Goal: Check status: Check status

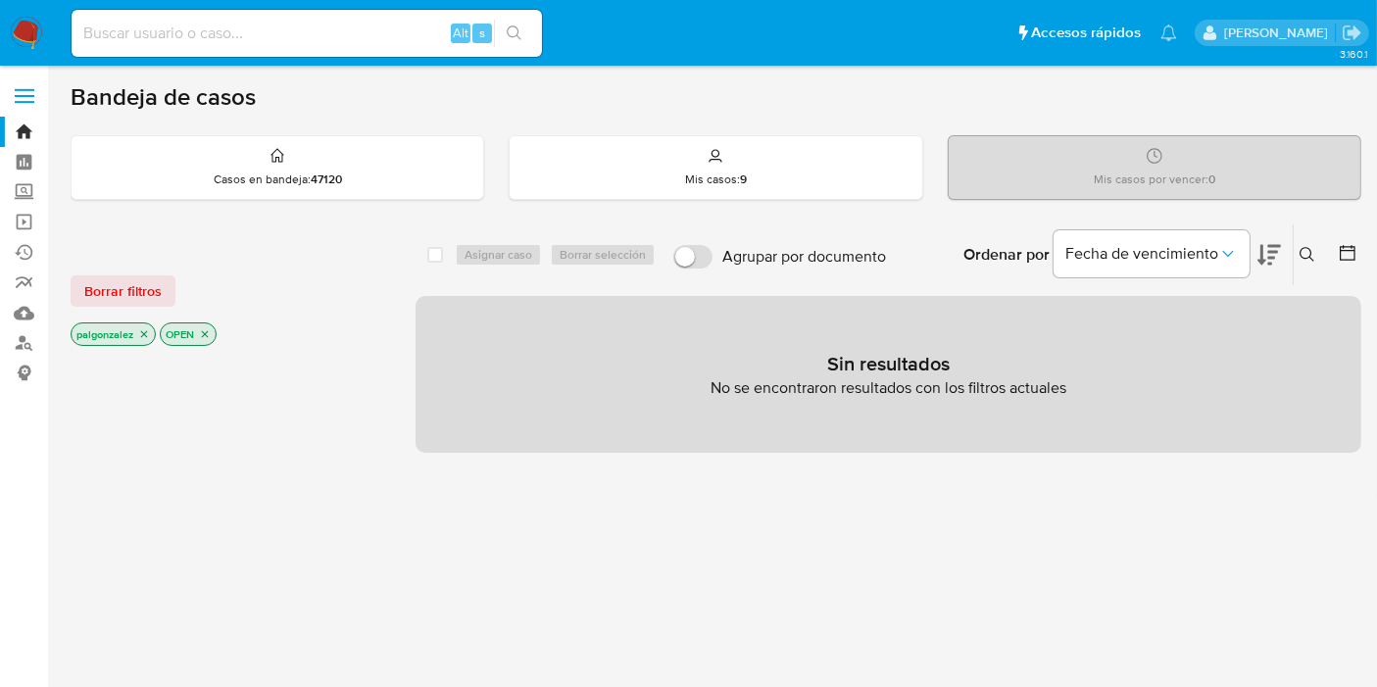
click at [287, 35] on input at bounding box center [307, 33] width 470 height 25
paste input "2500243139"
type input "2500243139"
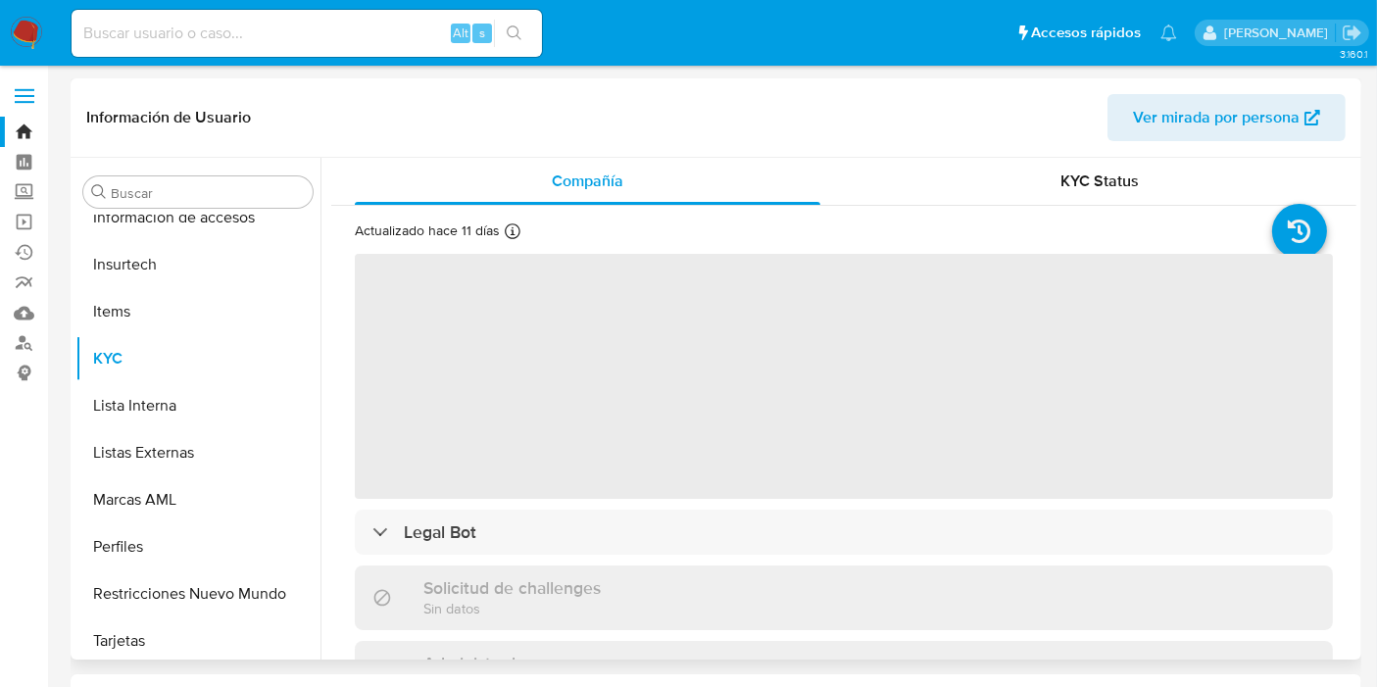
scroll to position [921, 0]
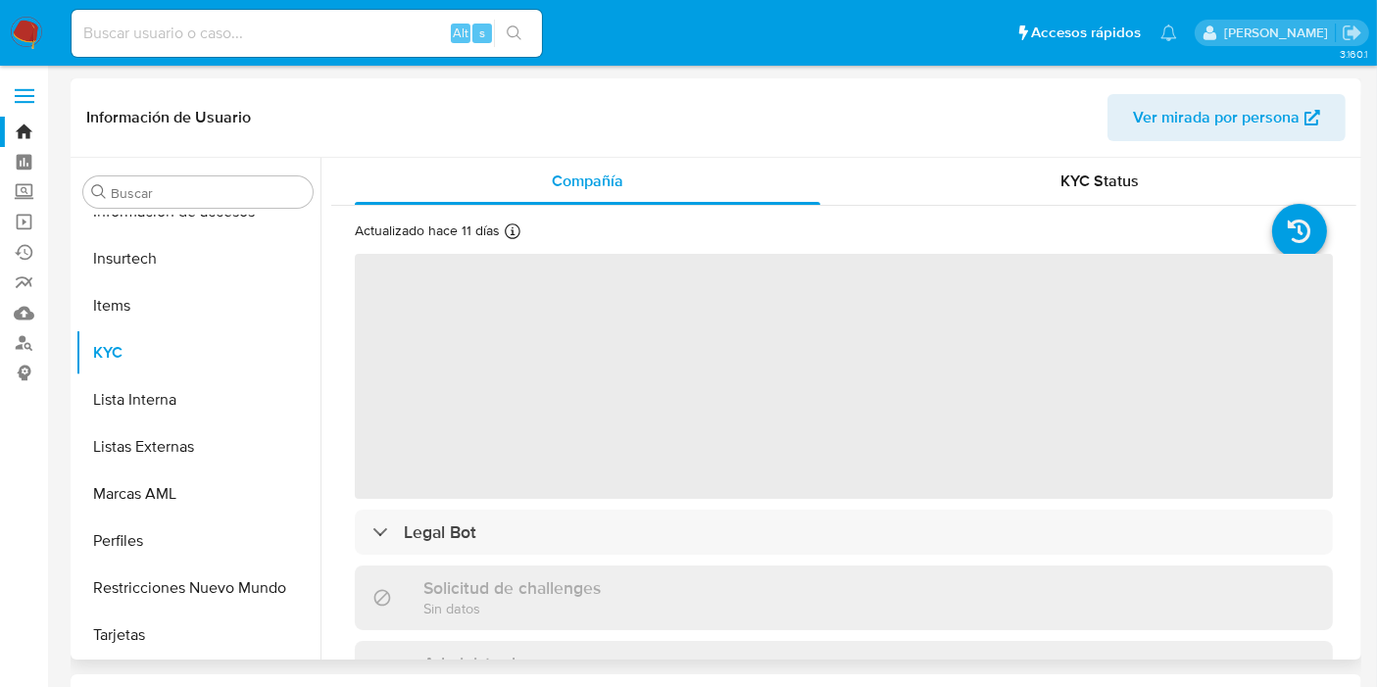
select select "10"
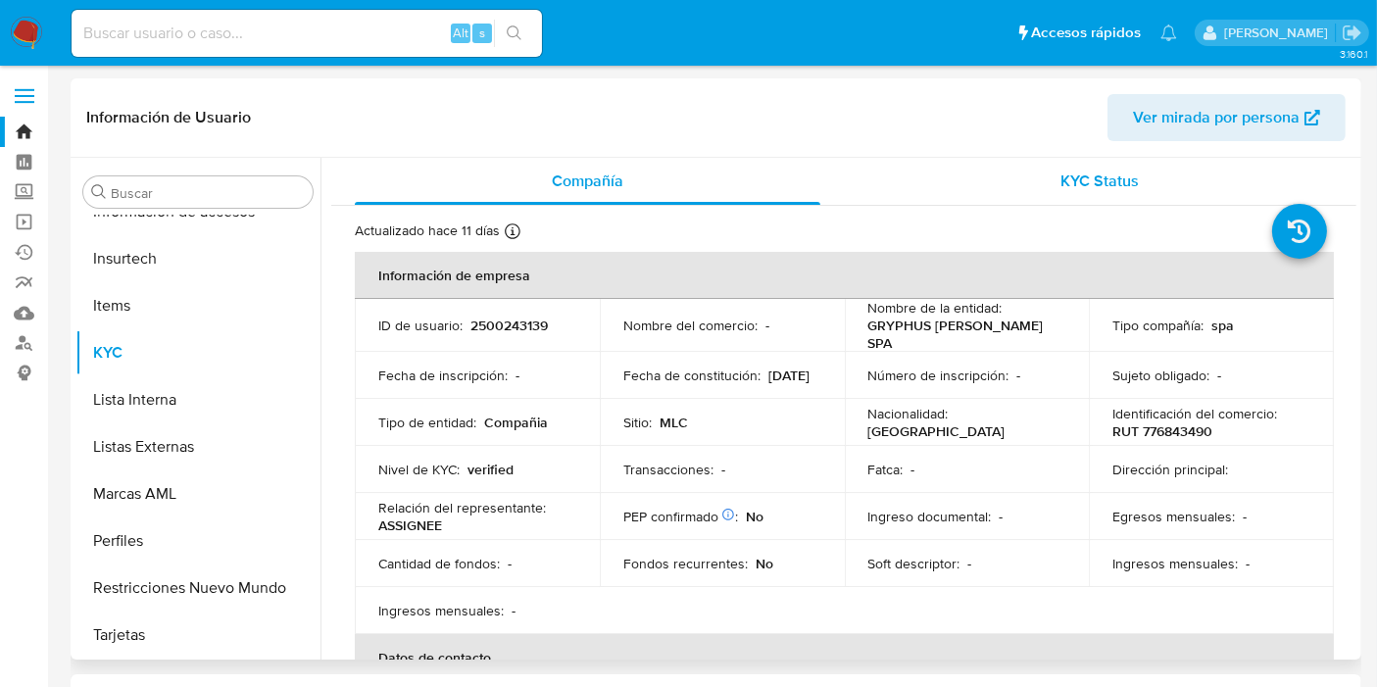
click at [1072, 191] on span "KYC Status" at bounding box center [1101, 181] width 78 height 23
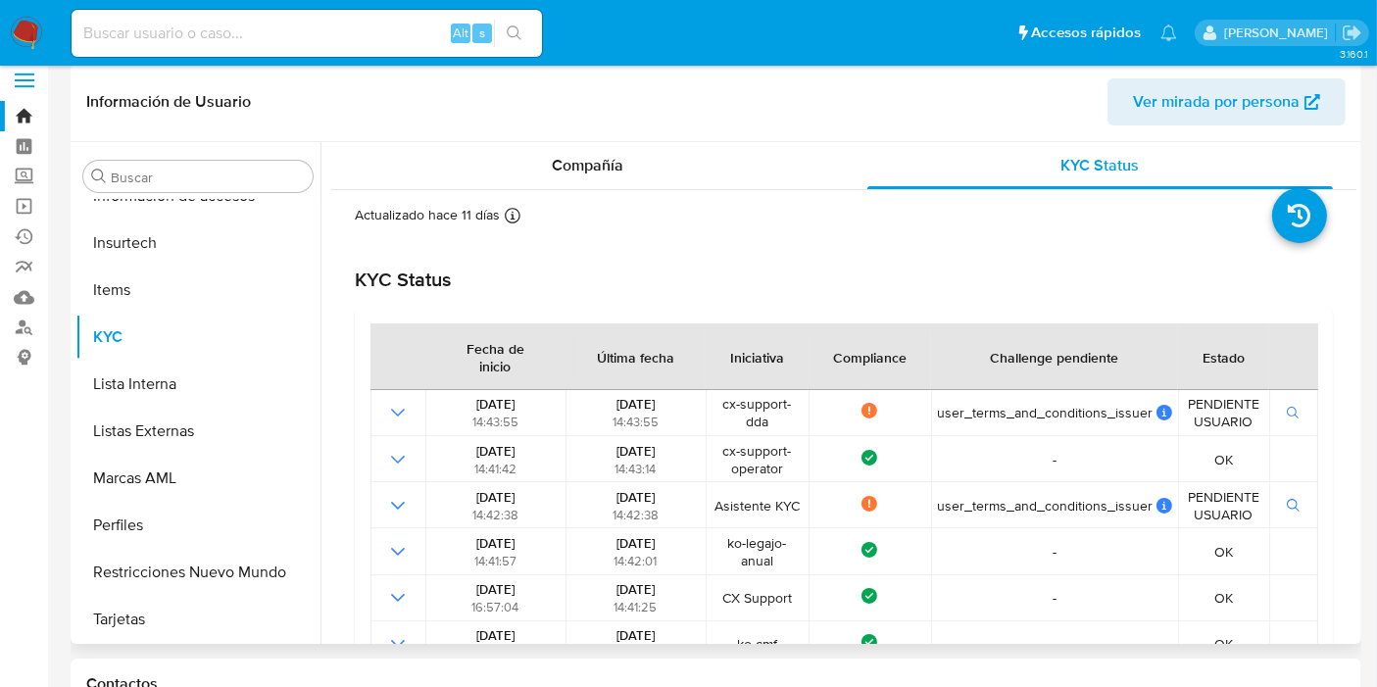
scroll to position [0, 0]
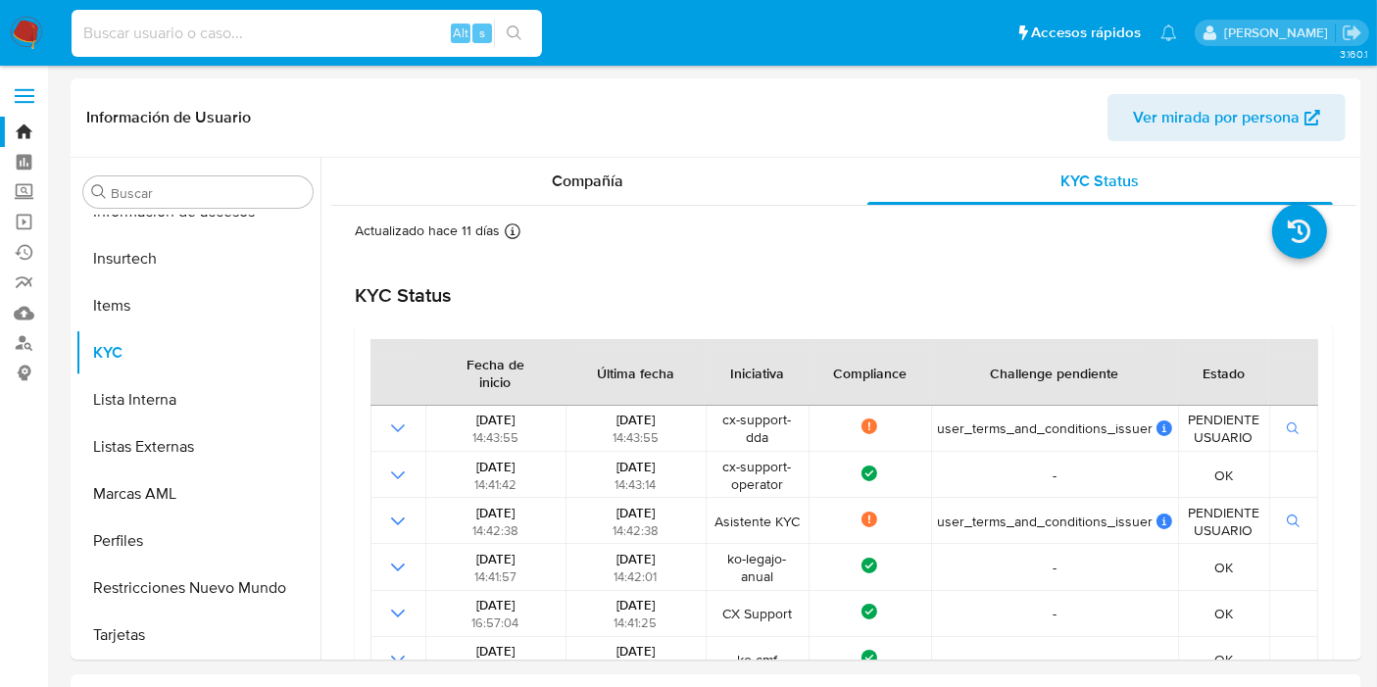
click at [170, 33] on input at bounding box center [307, 33] width 470 height 25
paste input "2427326232"
type input "2427326232"
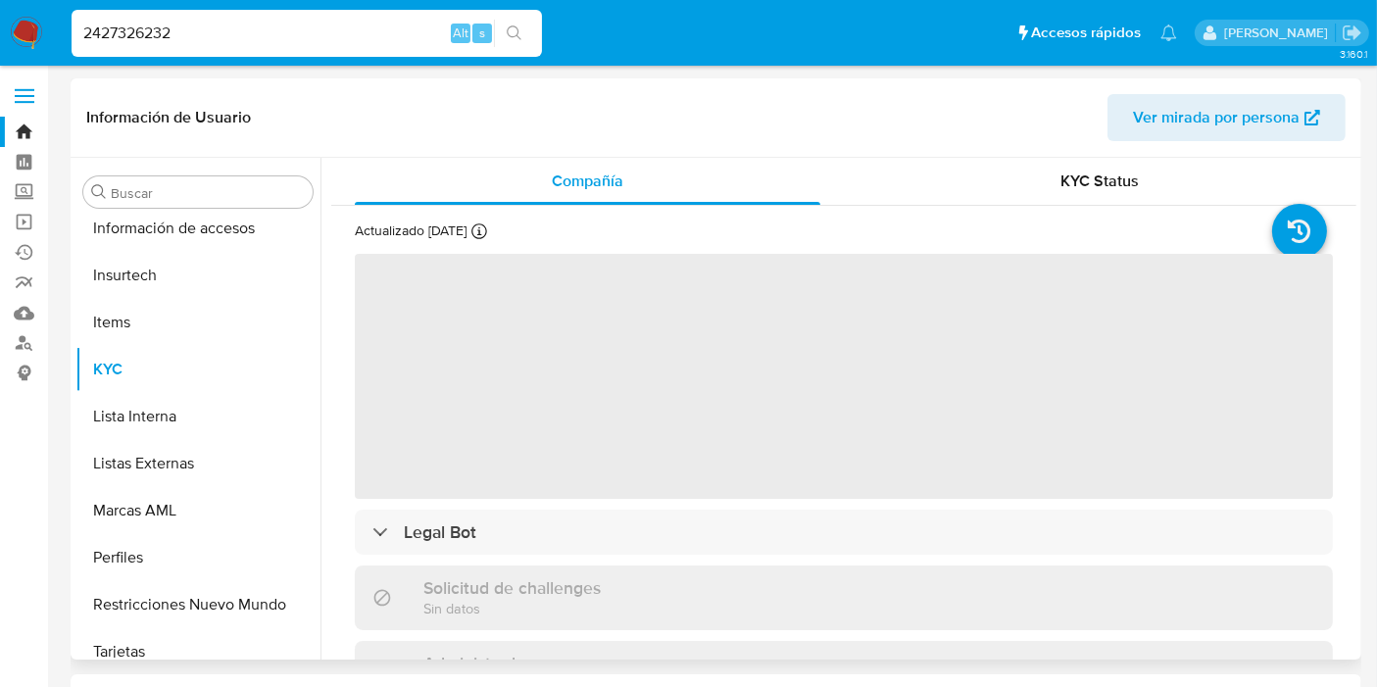
scroll to position [921, 0]
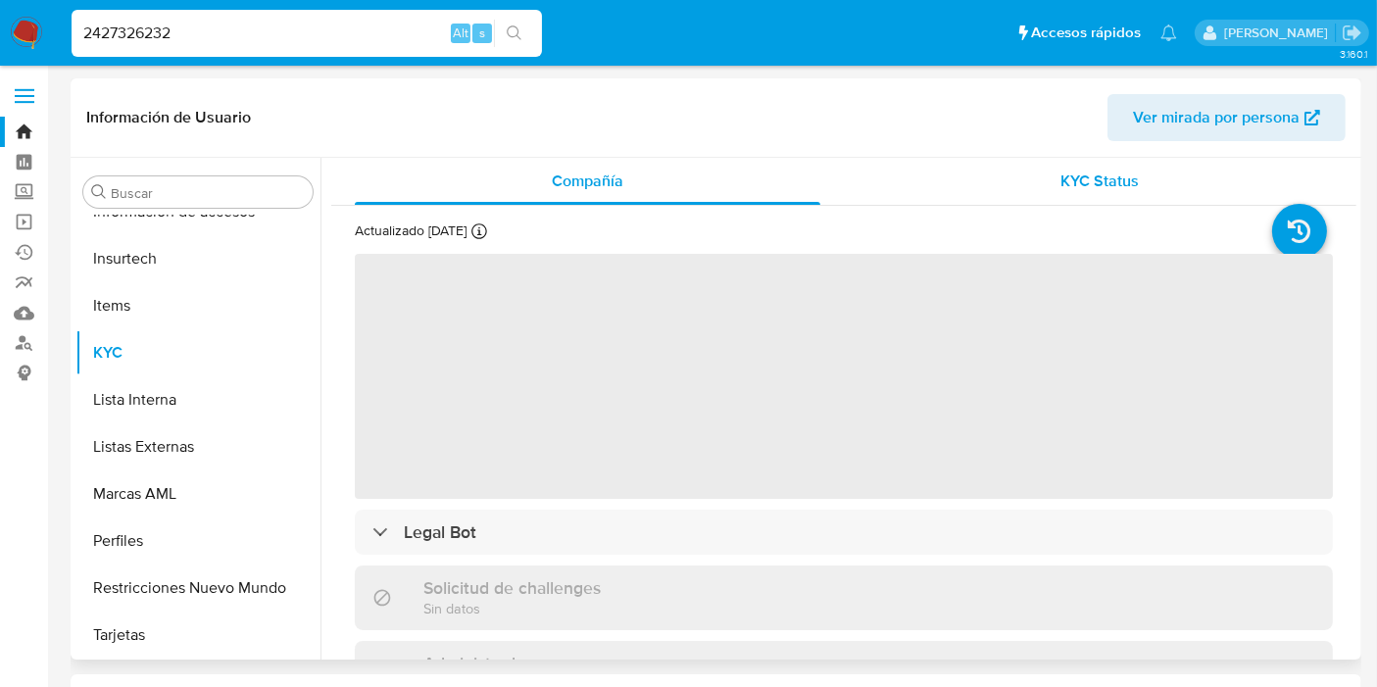
select select "10"
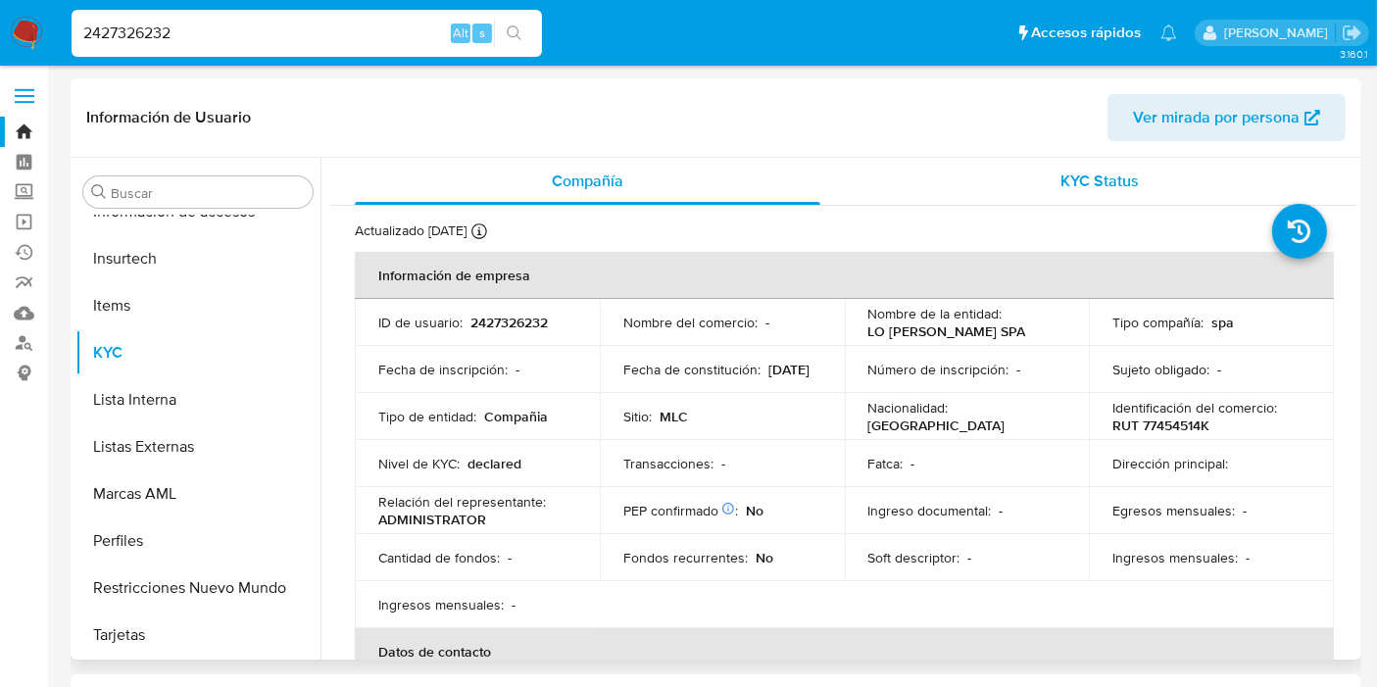
click at [1062, 171] on span "KYC Status" at bounding box center [1101, 181] width 78 height 23
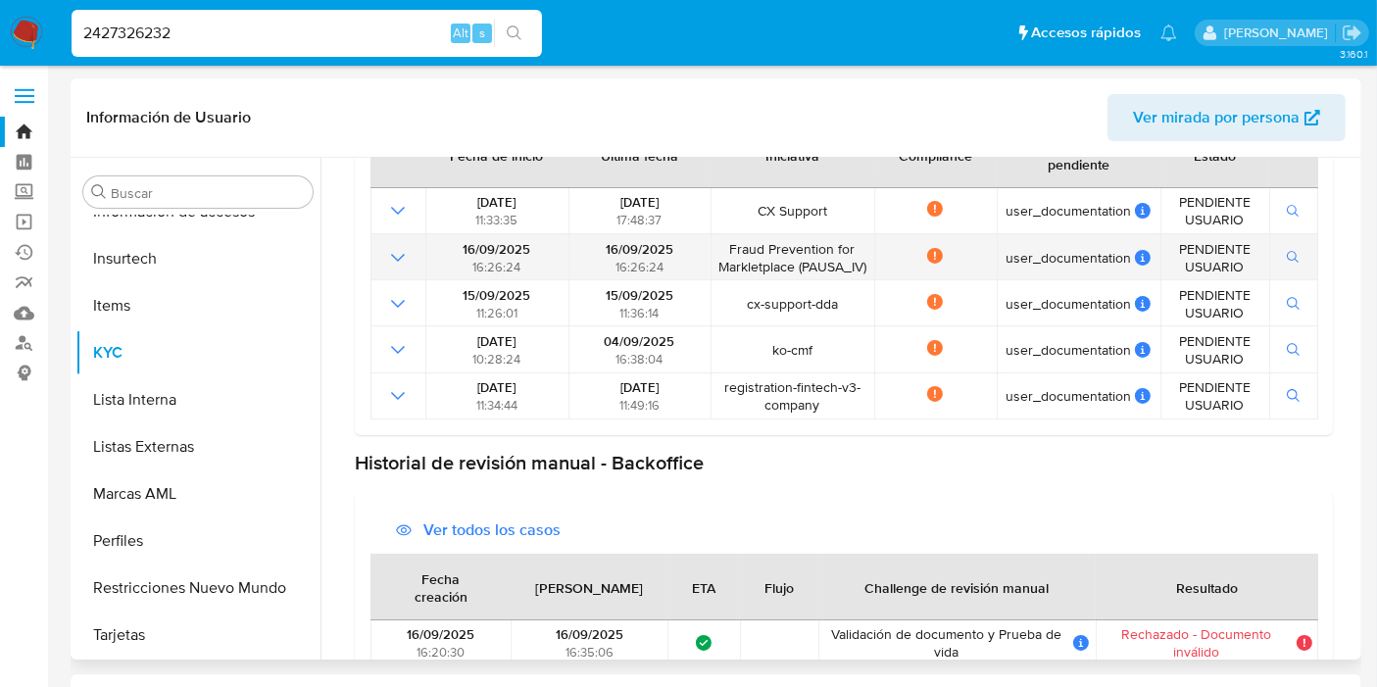
scroll to position [319, 0]
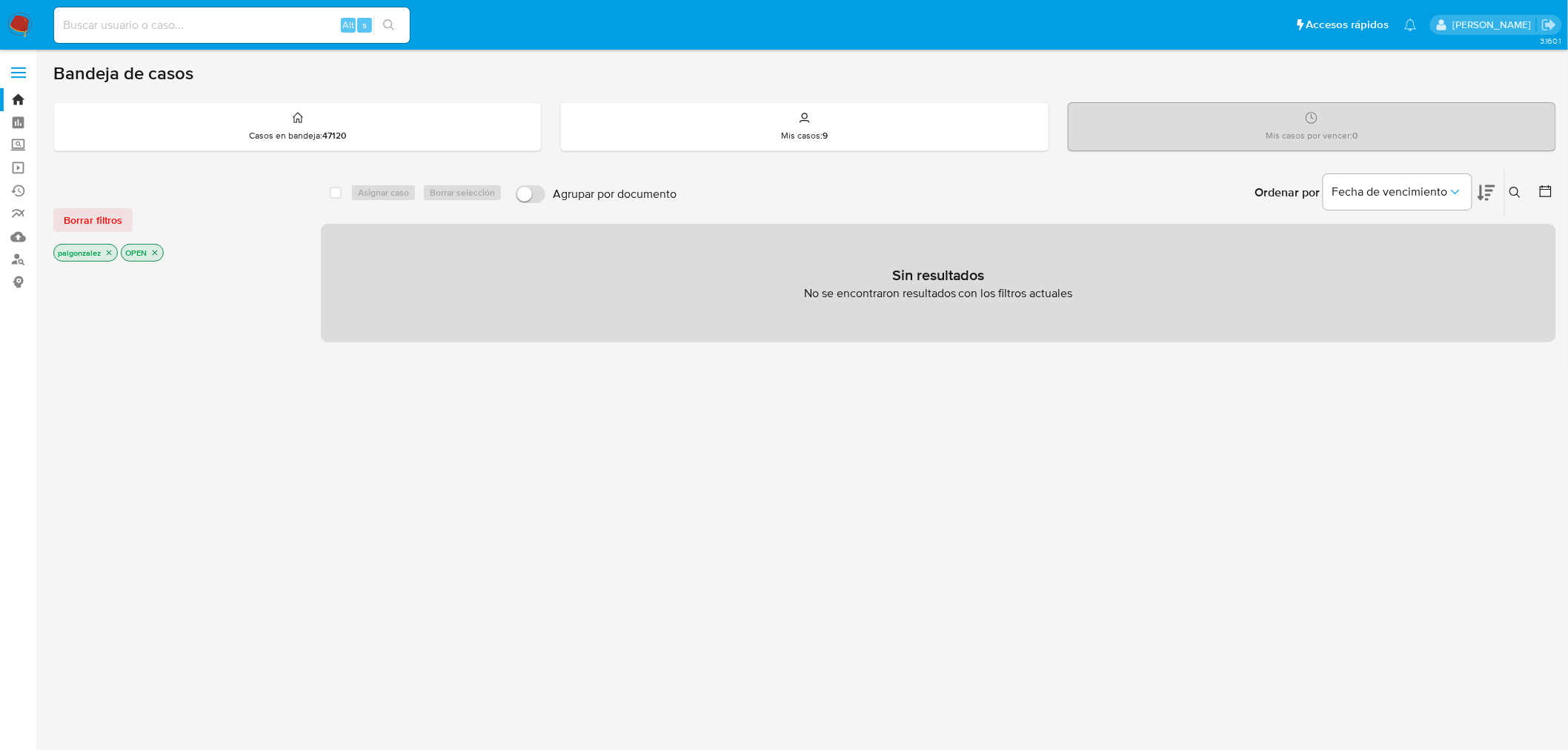
click at [162, 30] on input at bounding box center [232, 25] width 355 height 19
paste input "2500243139"
type input "2500243139"
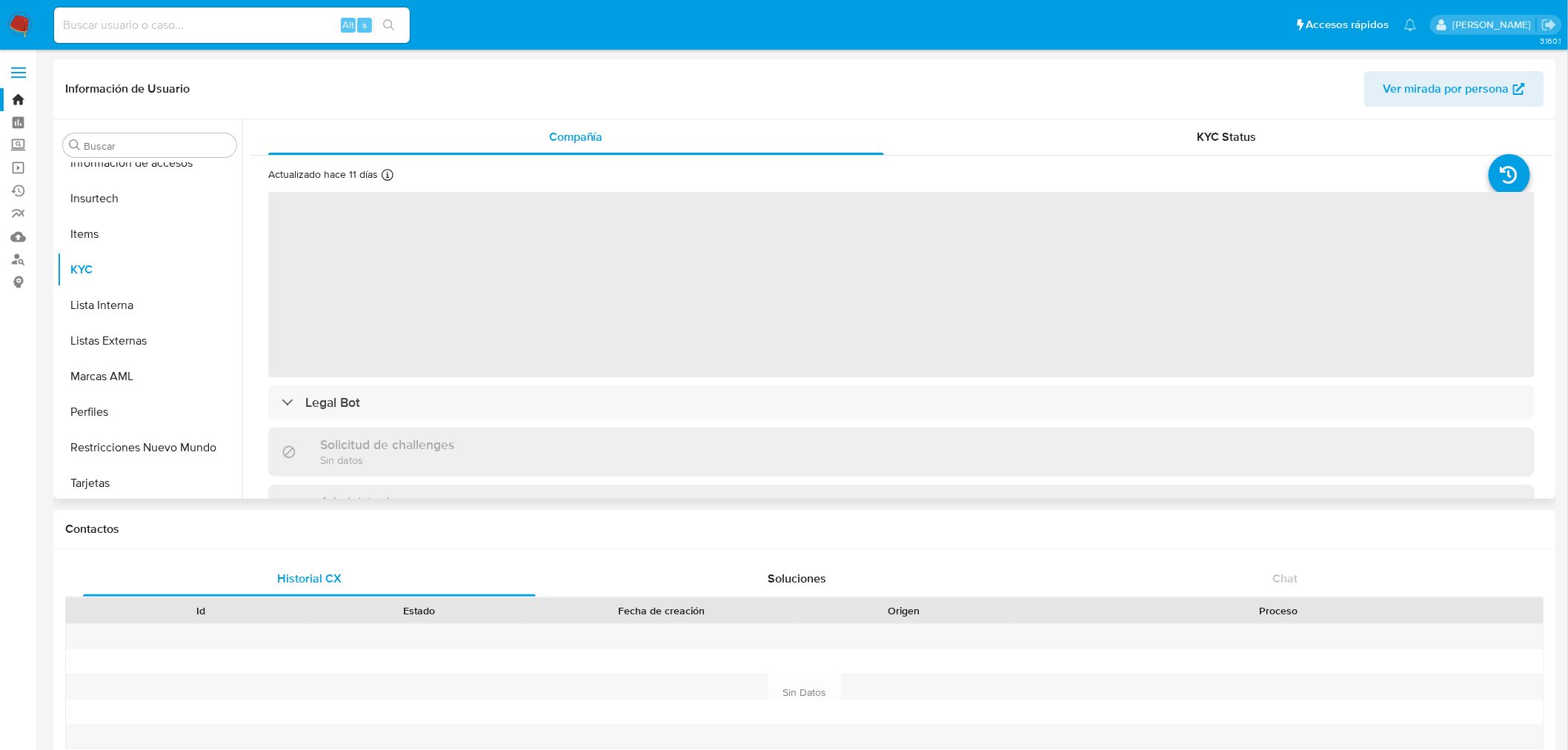
scroll to position [696, 0]
select select "10"
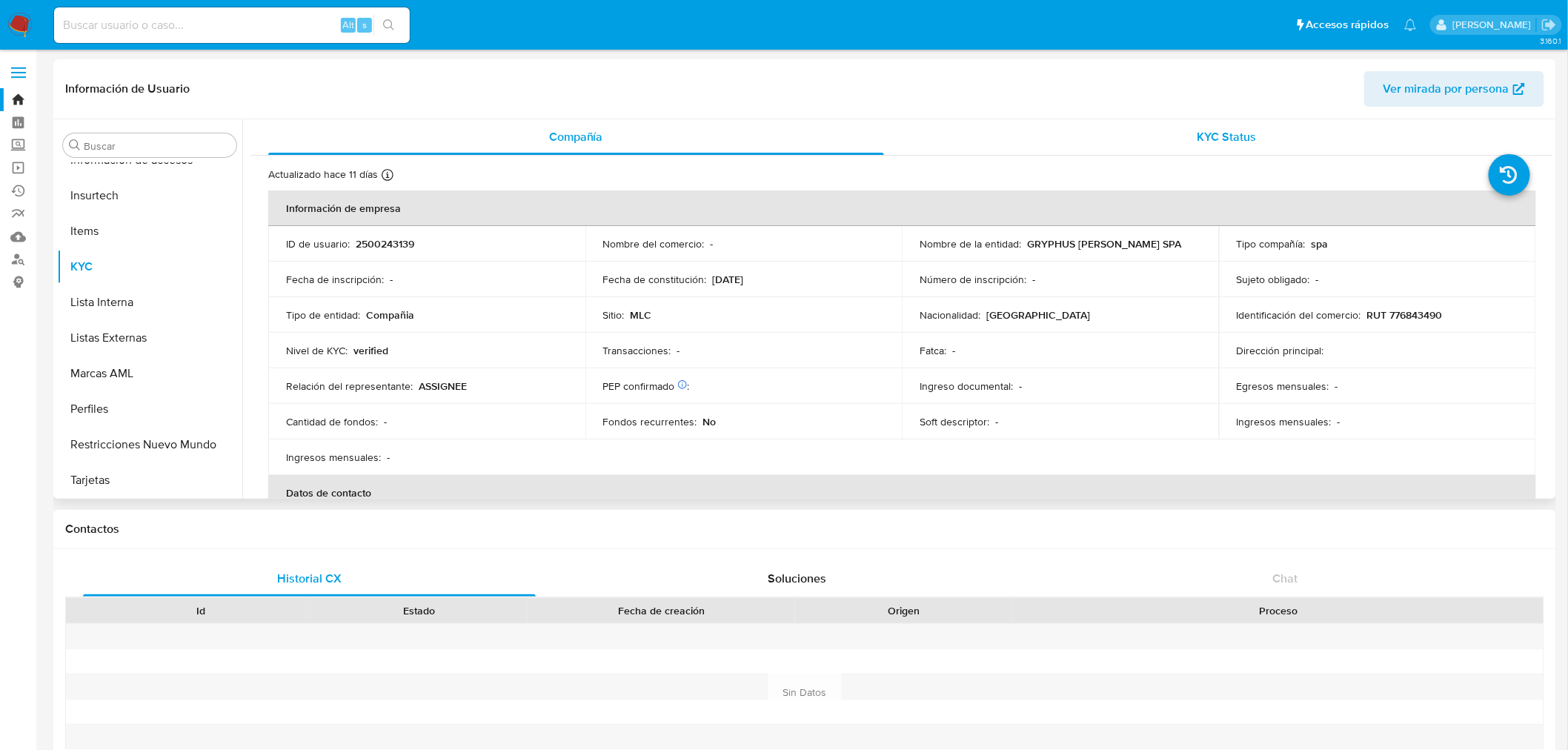
click at [1231, 134] on span "KYC Status" at bounding box center [1227, 137] width 59 height 17
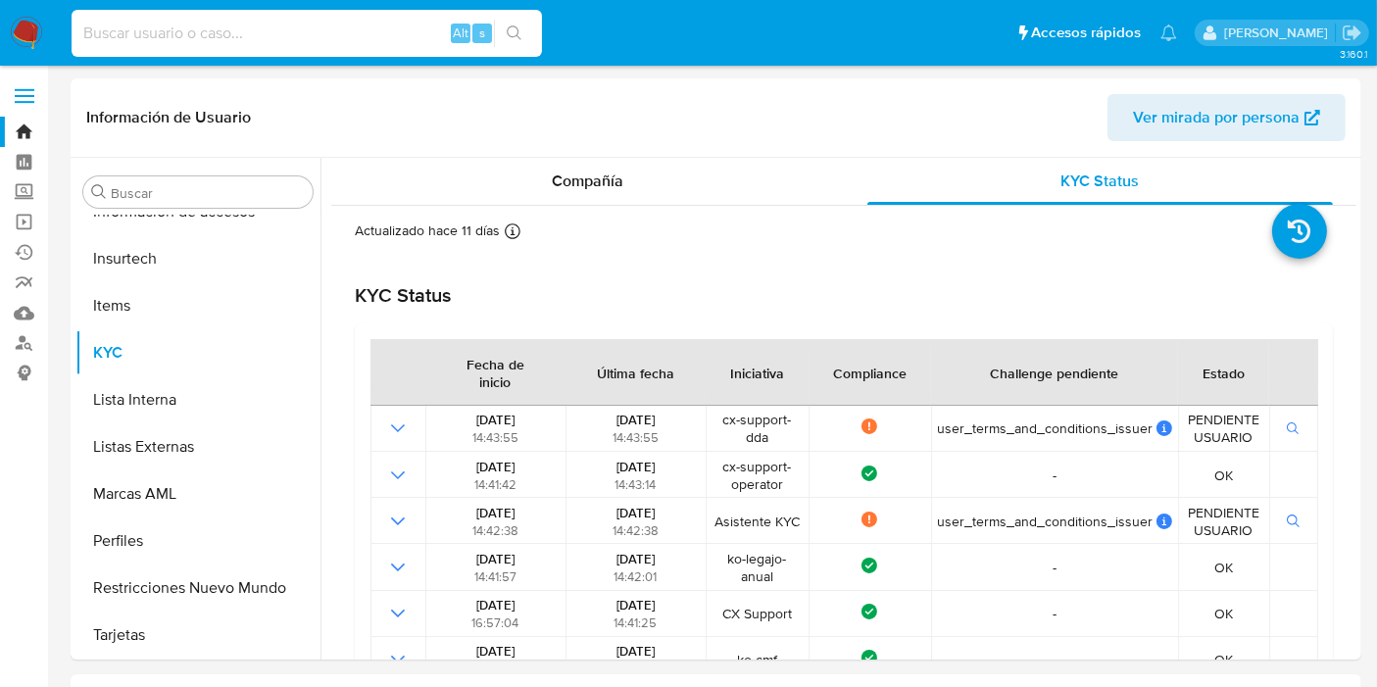
click at [264, 31] on input at bounding box center [307, 33] width 470 height 25
paste input "135599710"
type input "135599710"
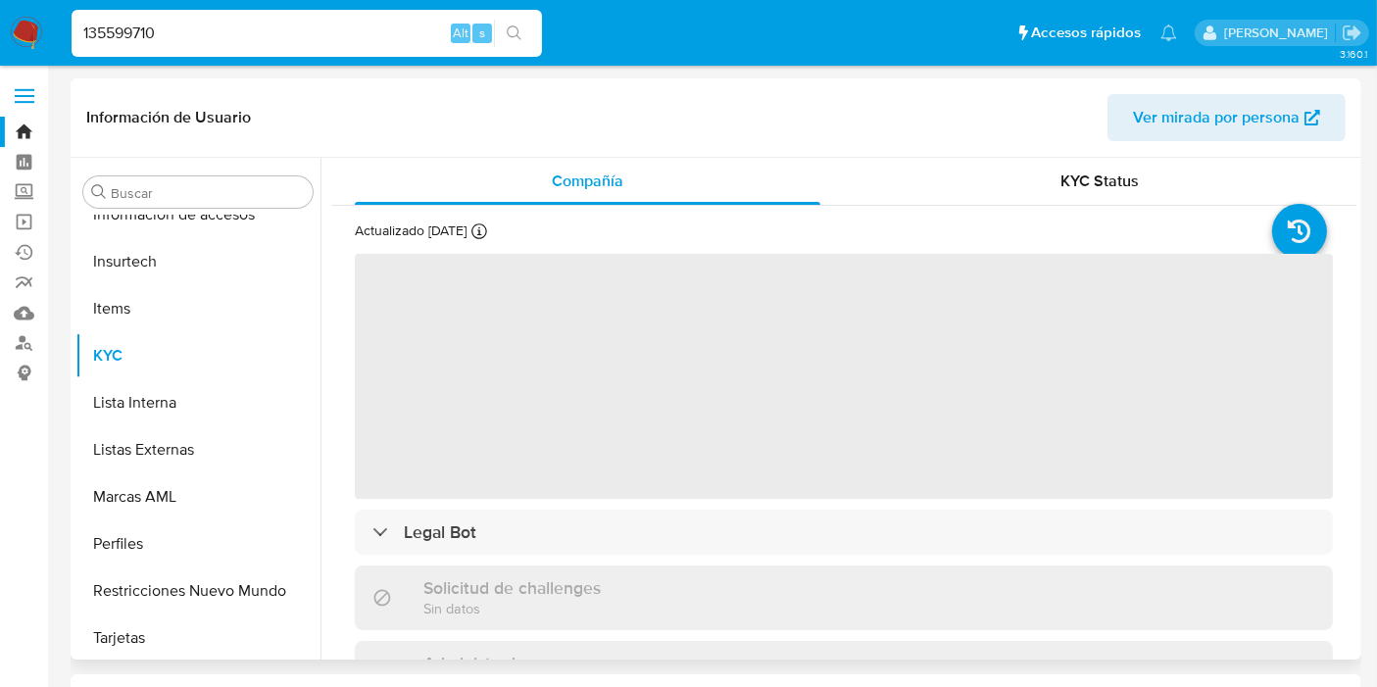
scroll to position [921, 0]
select select "10"
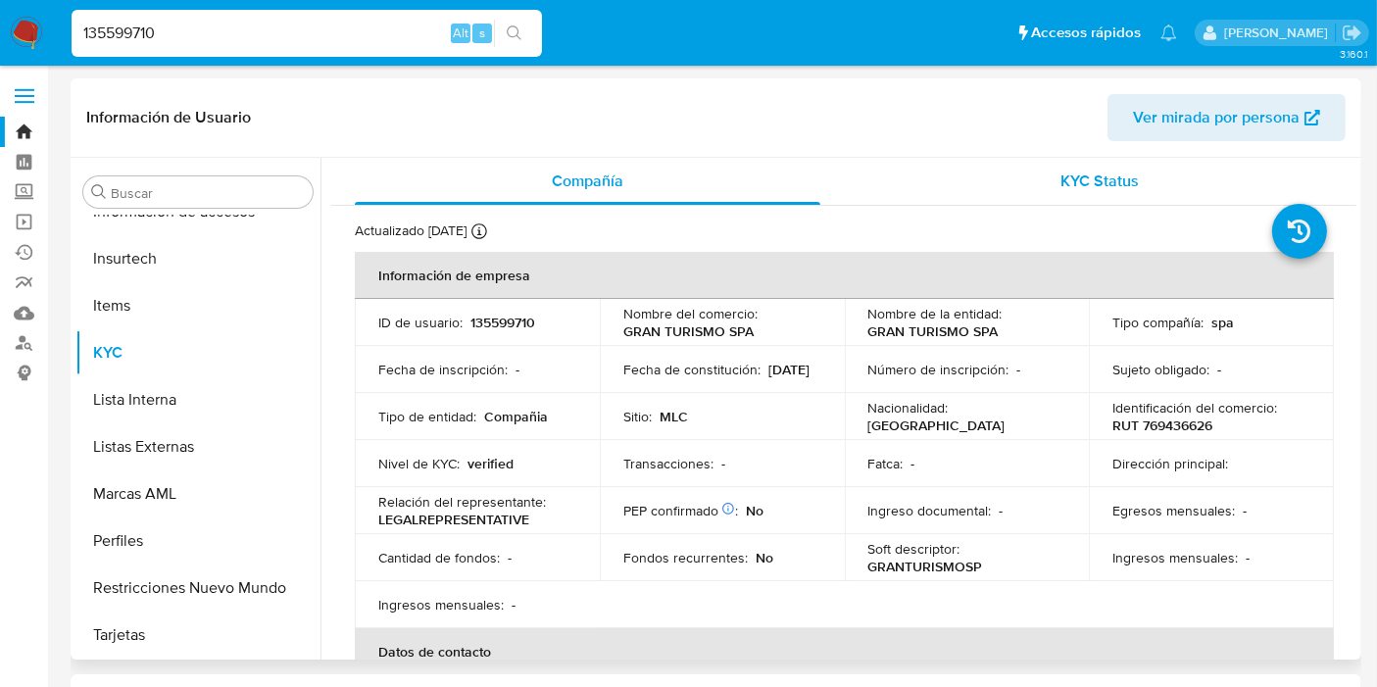
click at [1112, 177] on span "KYC Status" at bounding box center [1101, 181] width 78 height 23
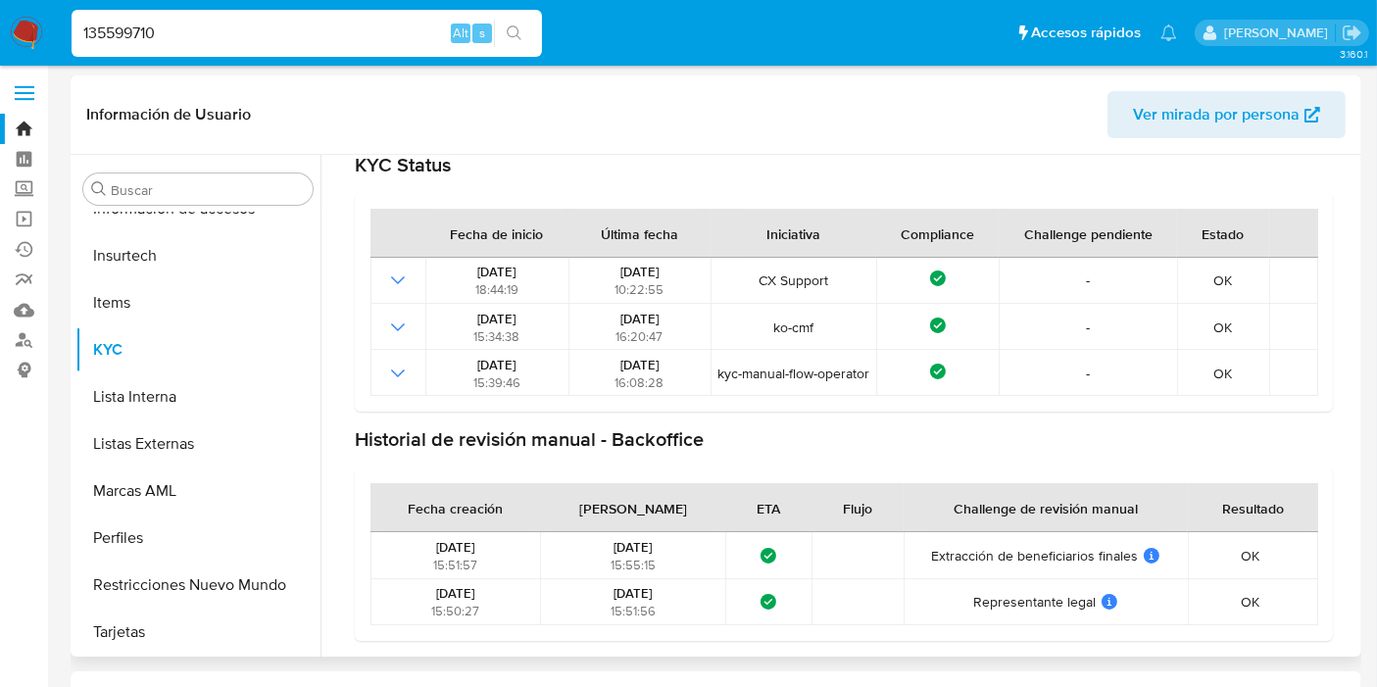
scroll to position [0, 0]
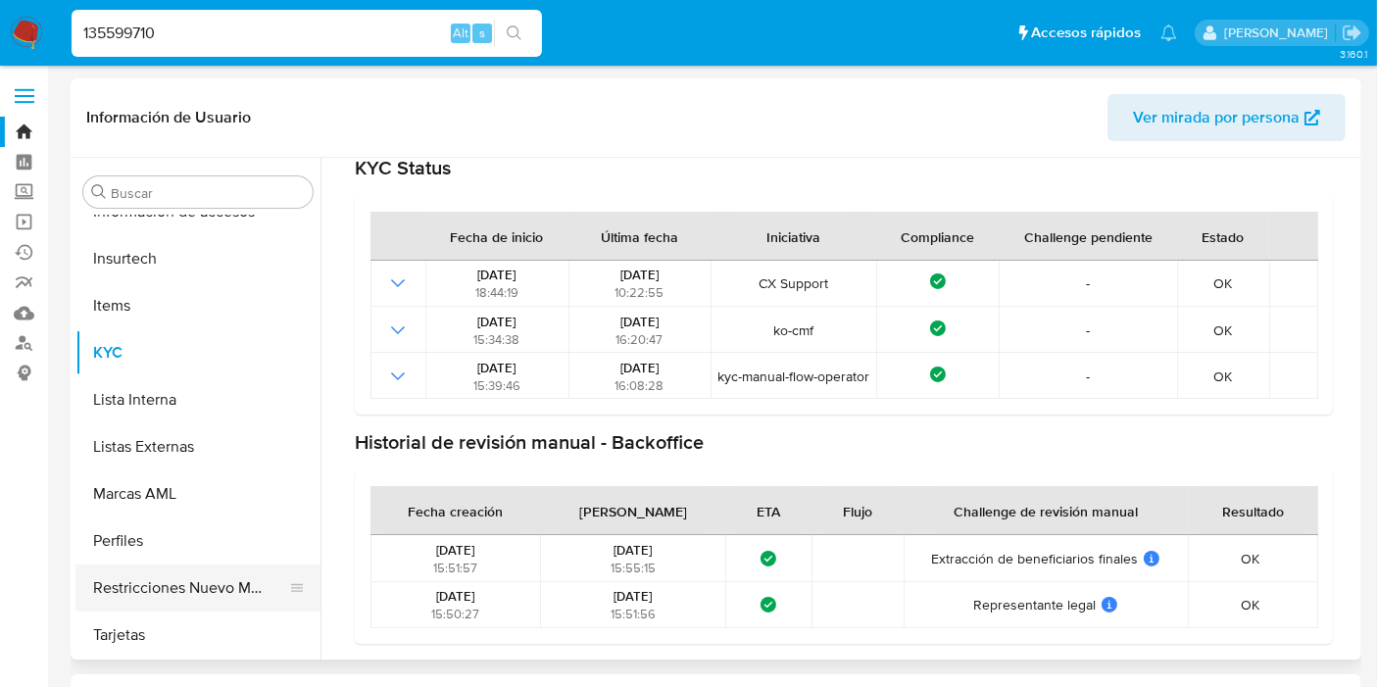
click at [139, 571] on button "Restricciones Nuevo Mundo" at bounding box center [189, 588] width 229 height 47
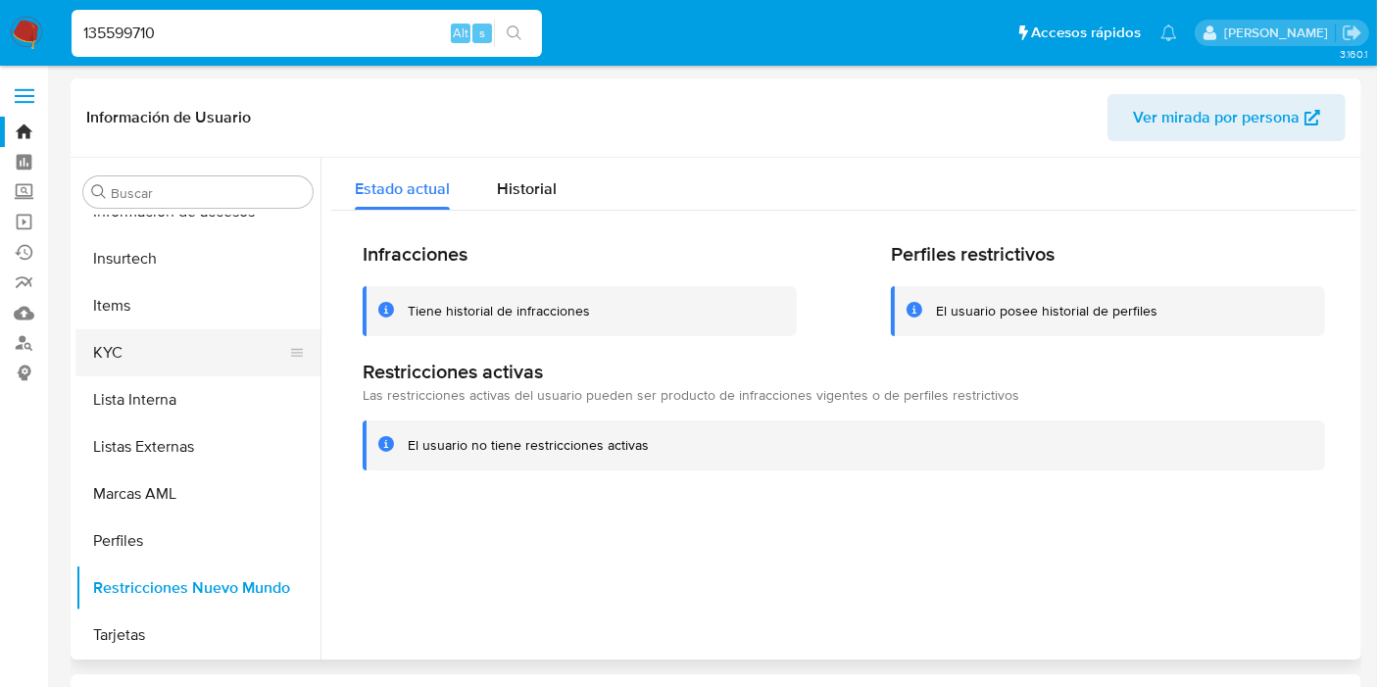
click at [134, 345] on button "KYC" at bounding box center [189, 352] width 229 height 47
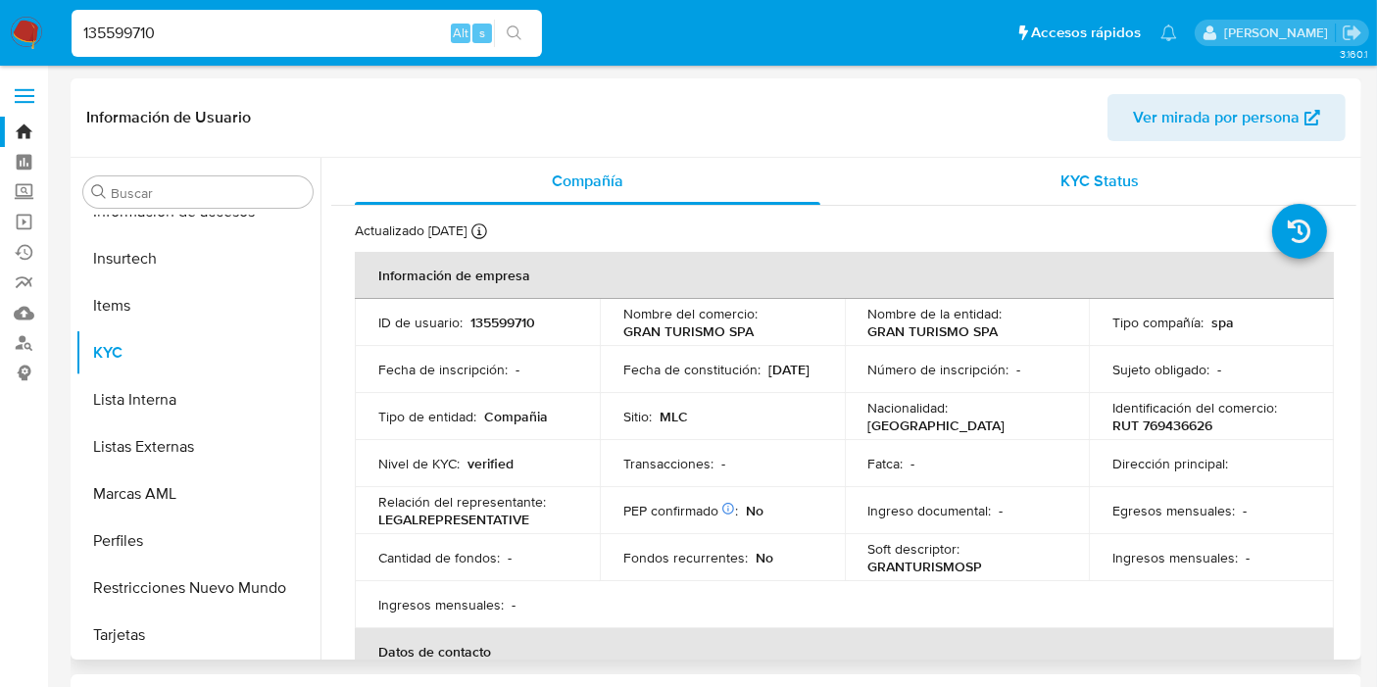
click at [1091, 163] on div "KYC Status" at bounding box center [1100, 181] width 466 height 47
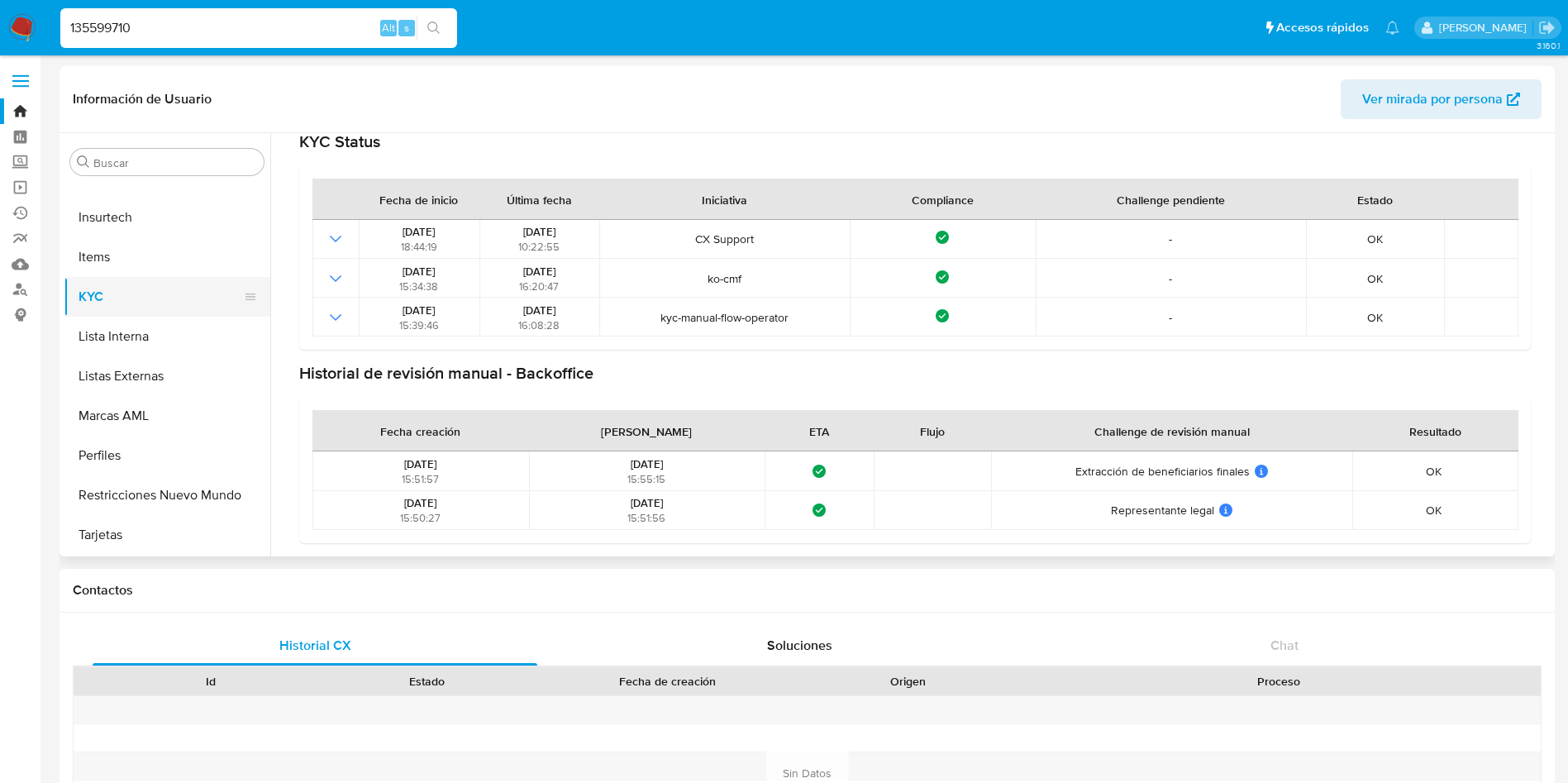
scroll to position [406, 0]
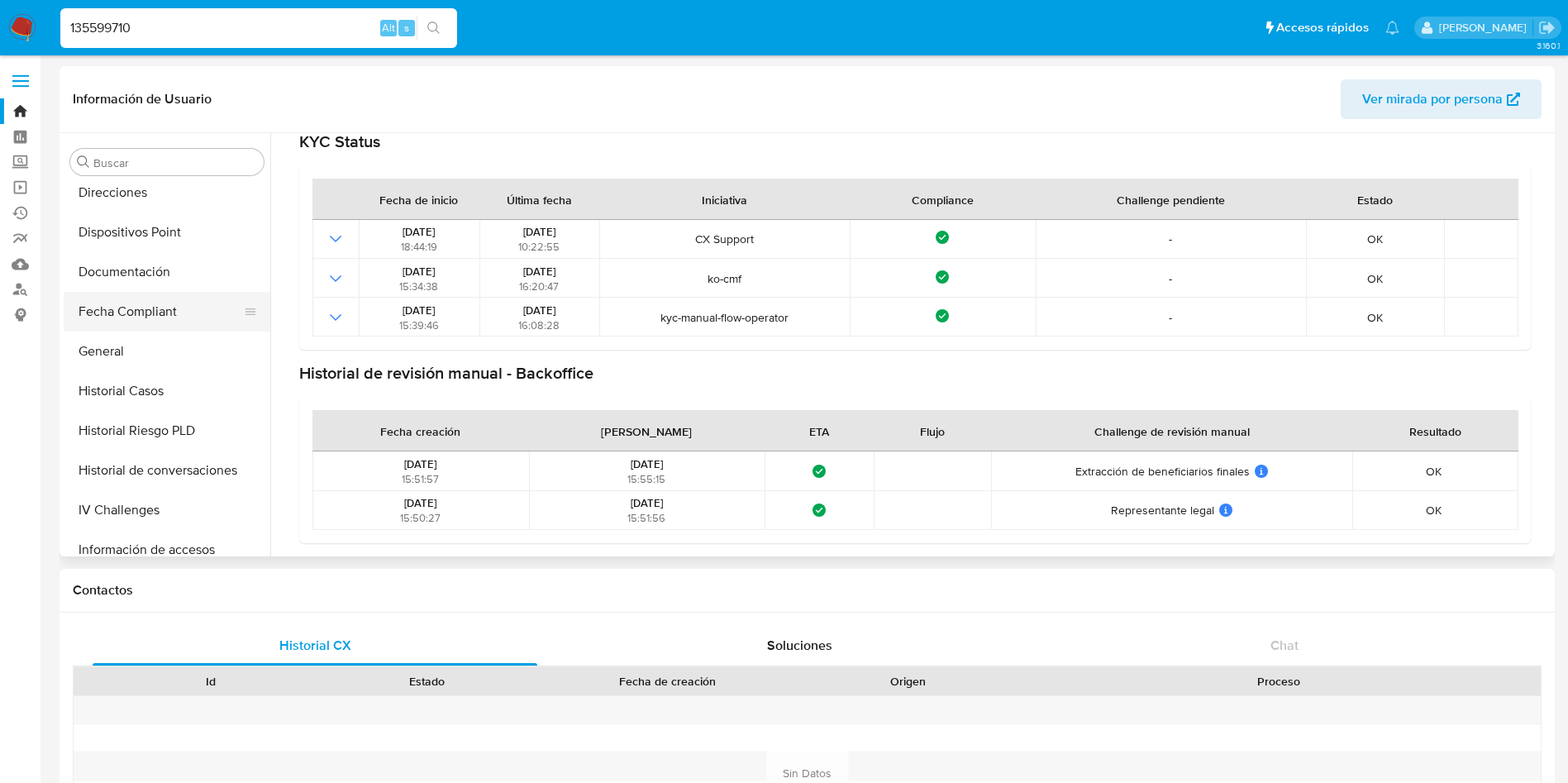
drag, startPoint x: 140, startPoint y: 280, endPoint x: 141, endPoint y: 296, distance: 16.0
click at [140, 280] on button "Documentación" at bounding box center [166, 272] width 207 height 40
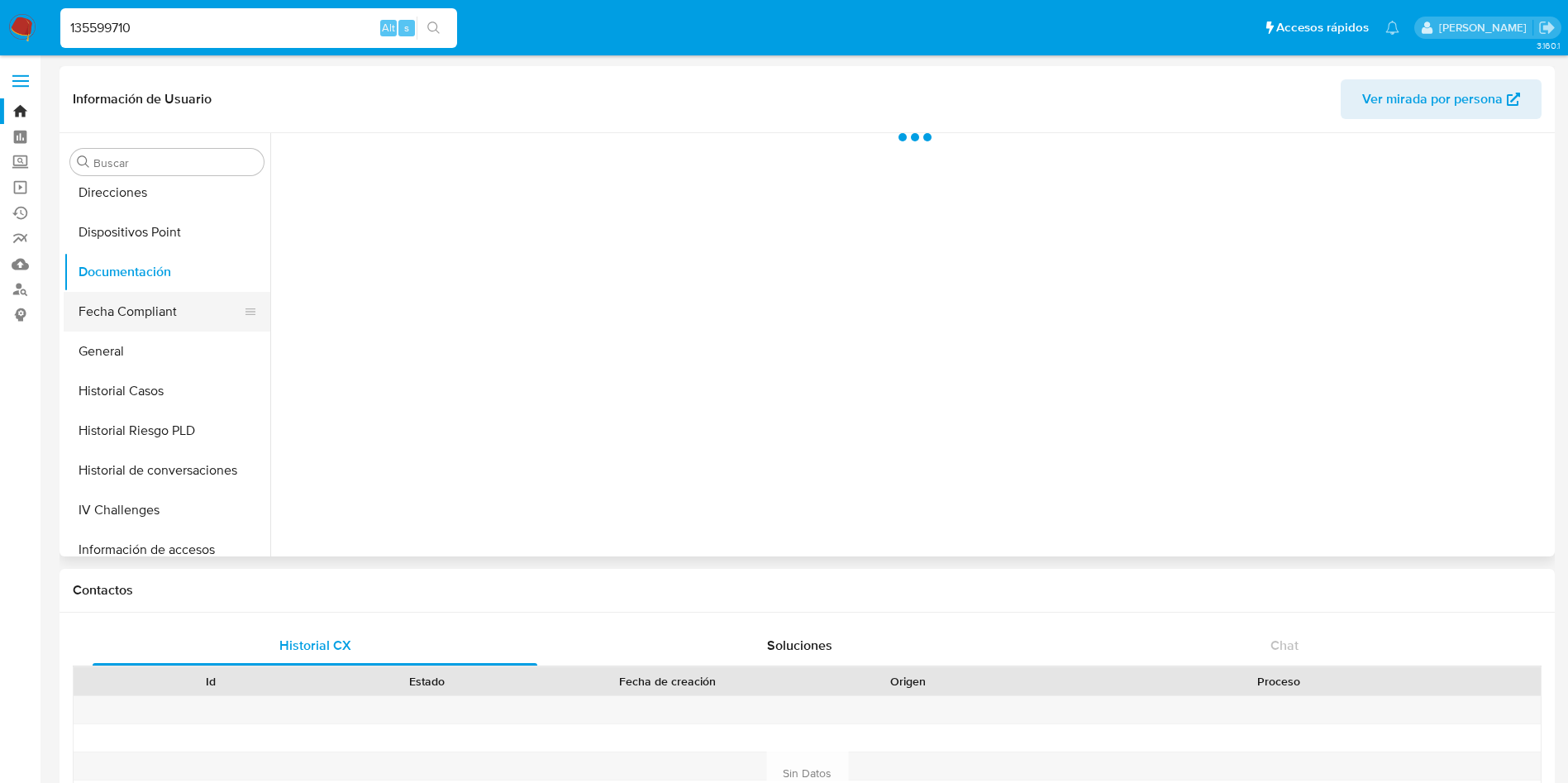
click at [143, 304] on button "Fecha Compliant" at bounding box center [159, 311] width 193 height 40
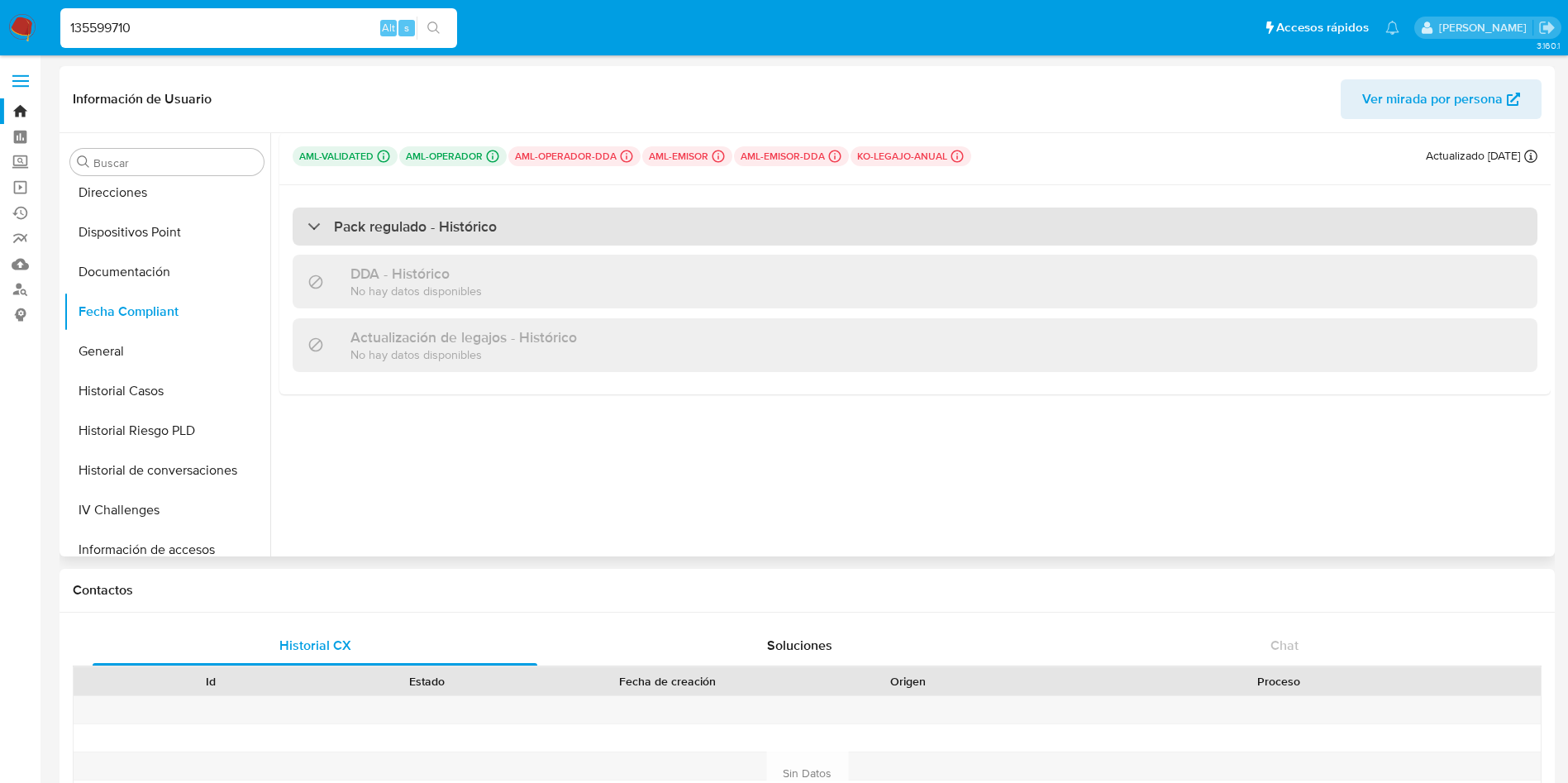
click at [467, 228] on h3 "Pack regulado - Histórico" at bounding box center [415, 227] width 163 height 19
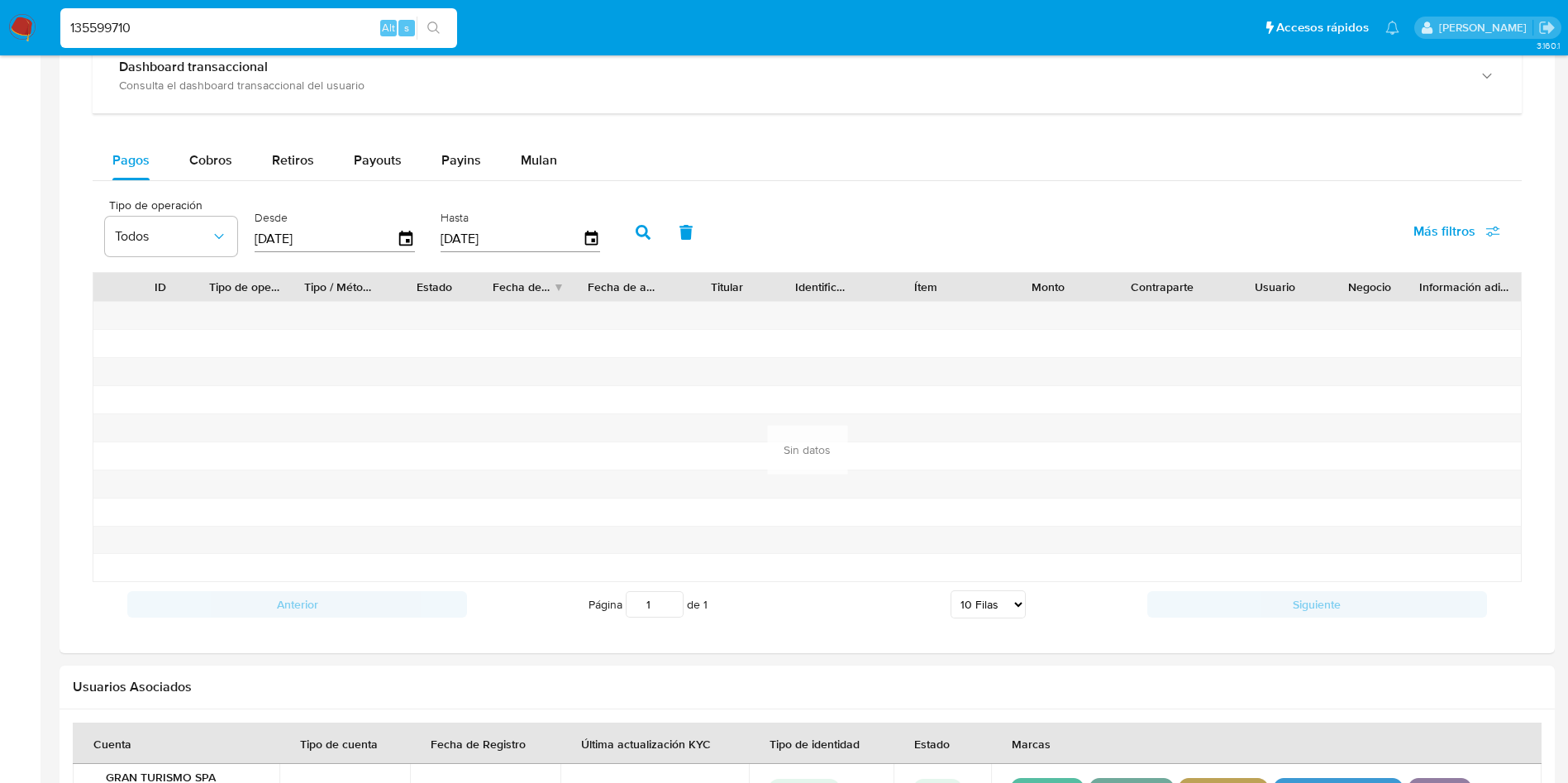
scroll to position [717, 0]
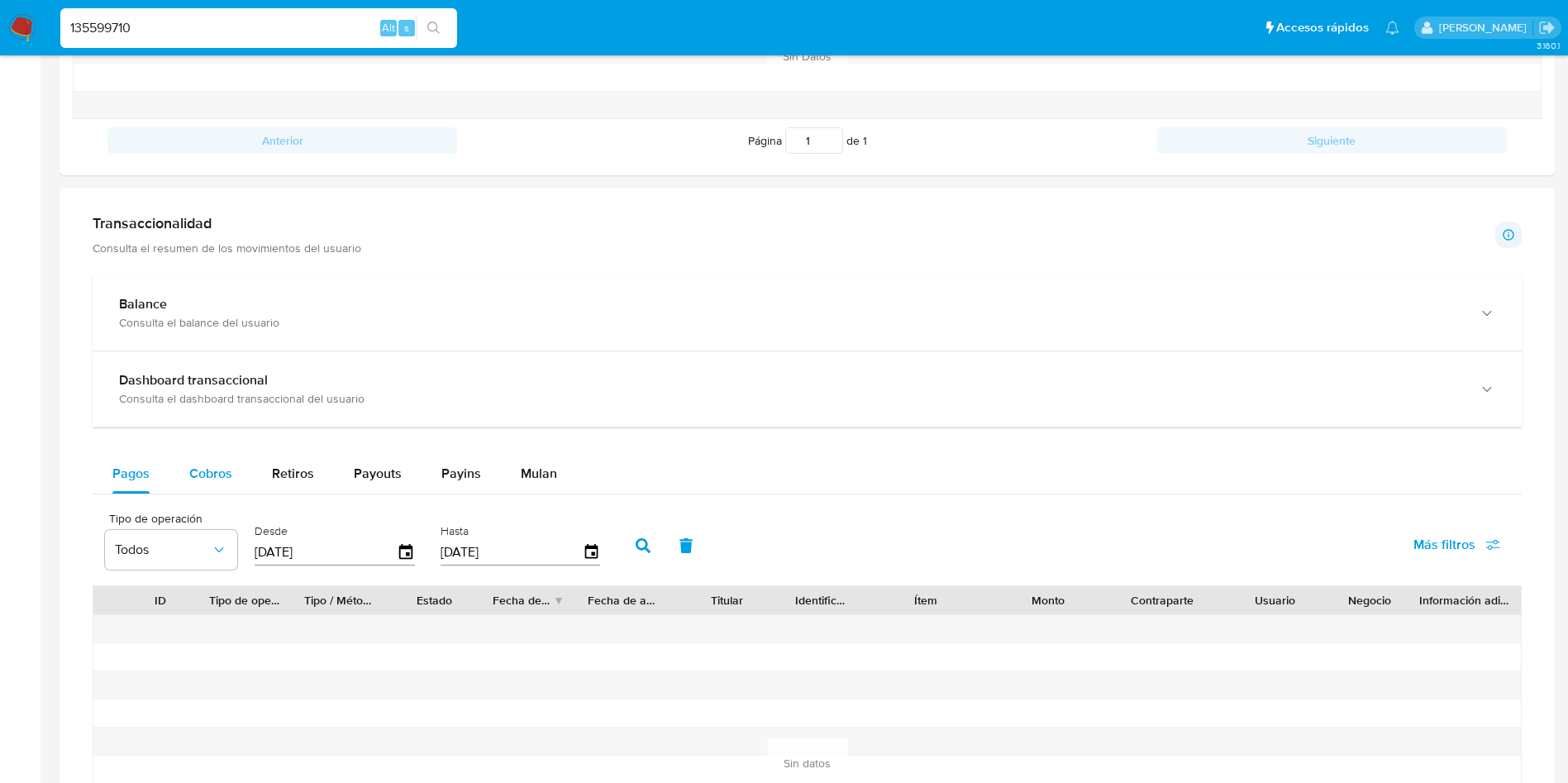
click at [196, 479] on span "Cobros" at bounding box center [210, 473] width 43 height 19
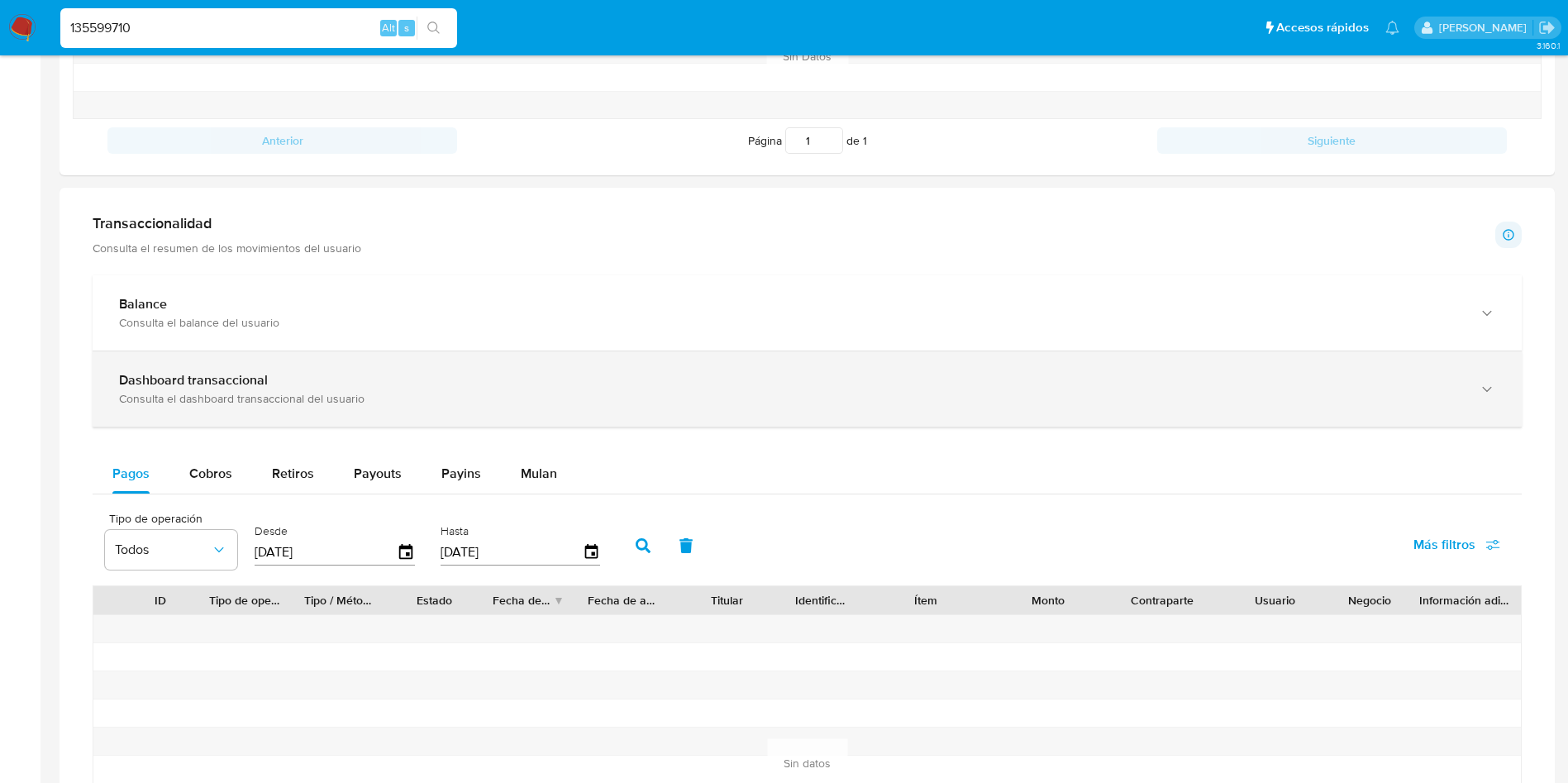
select select "10"
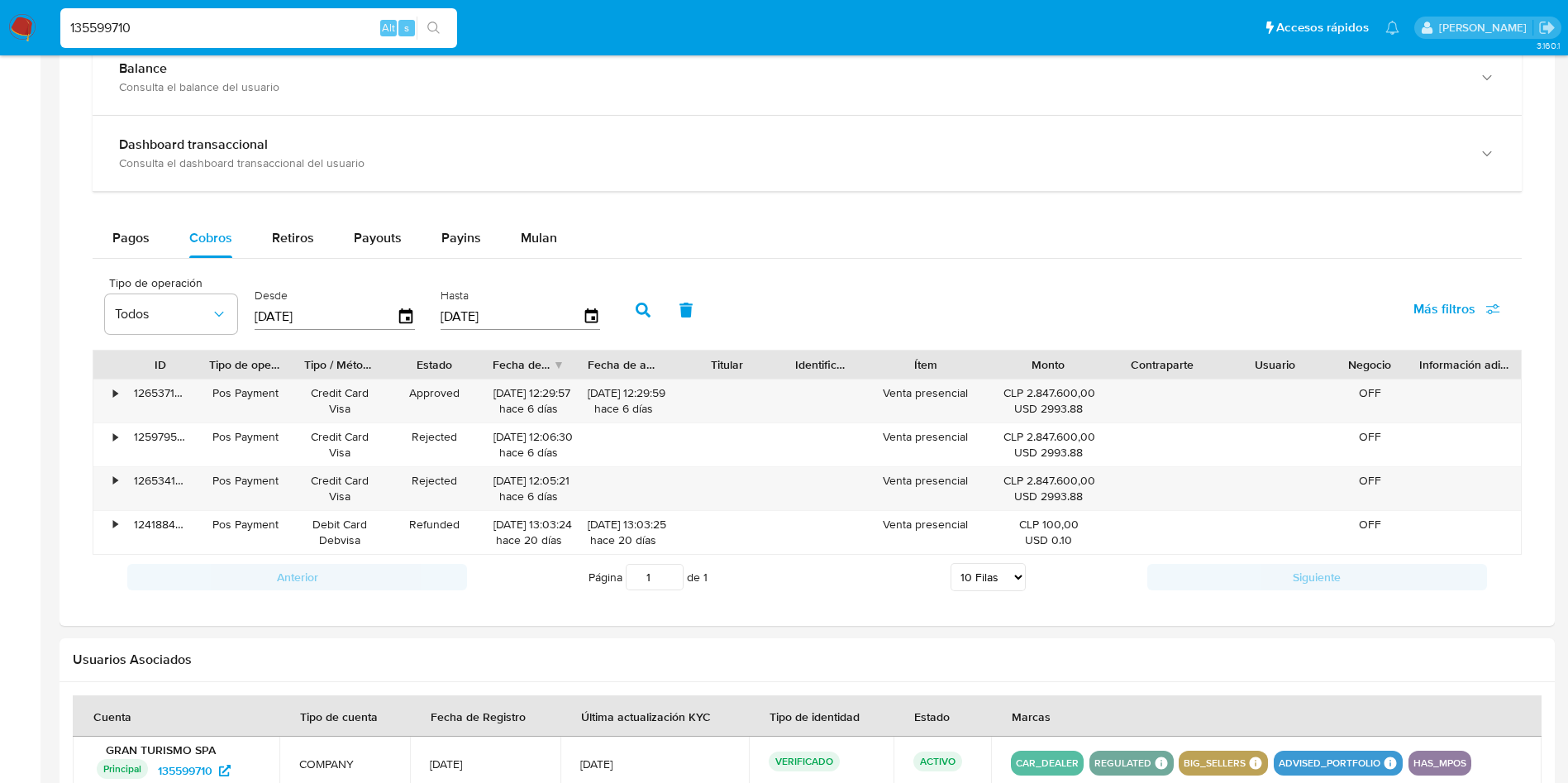
scroll to position [1089, 0]
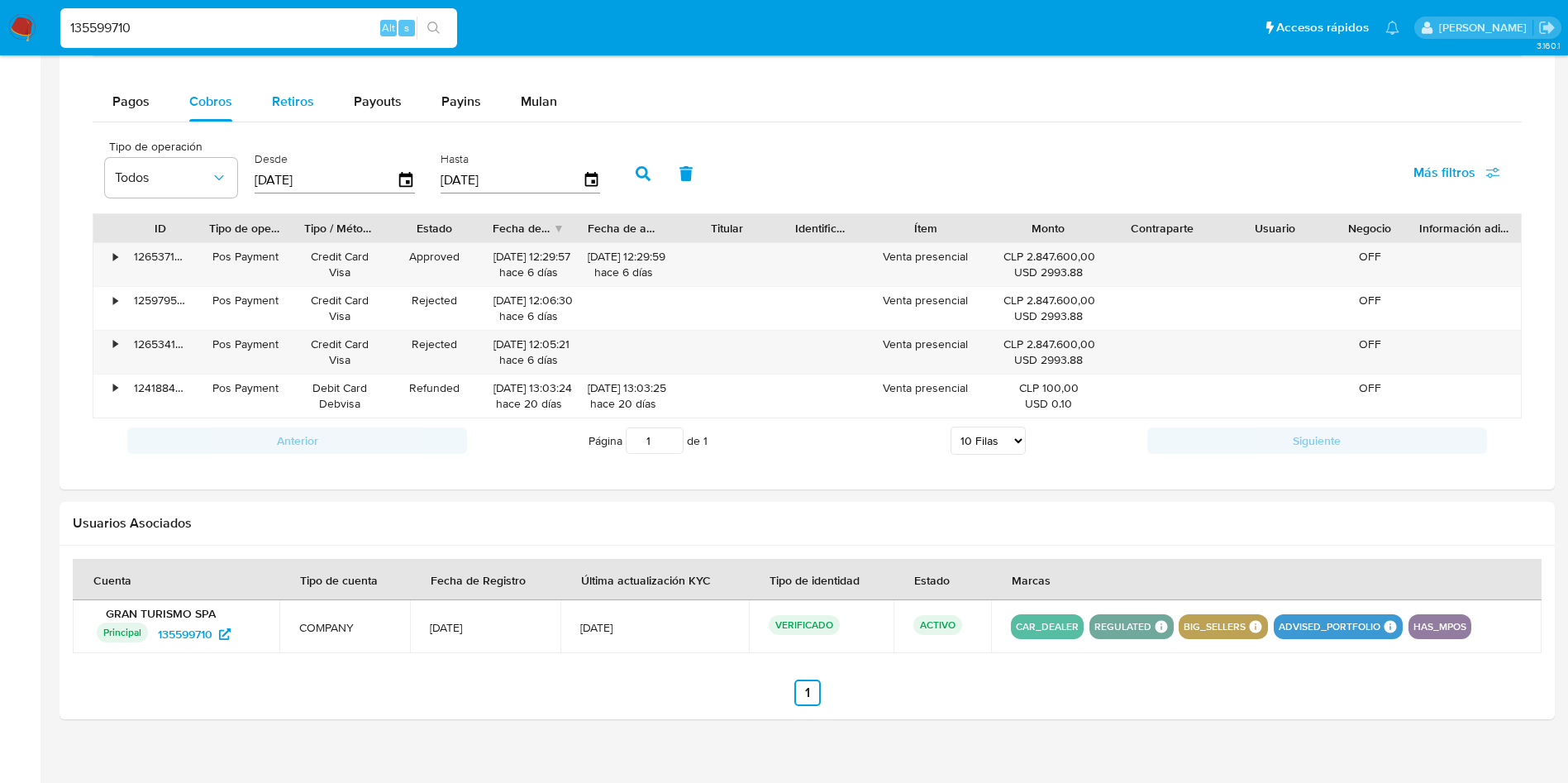
click at [304, 102] on span "Retiros" at bounding box center [293, 101] width 42 height 19
select select "10"
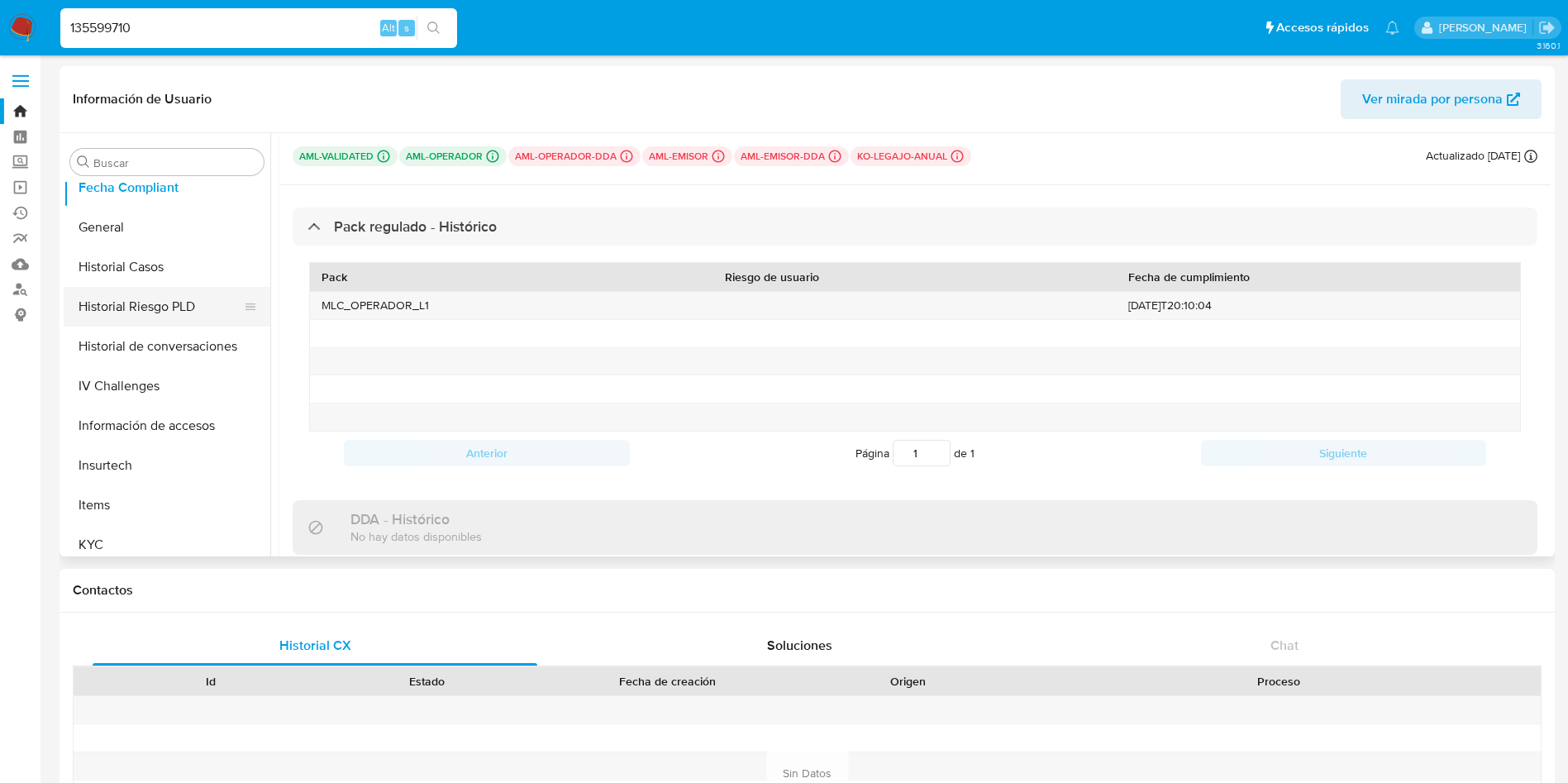
scroll to position [654, 0]
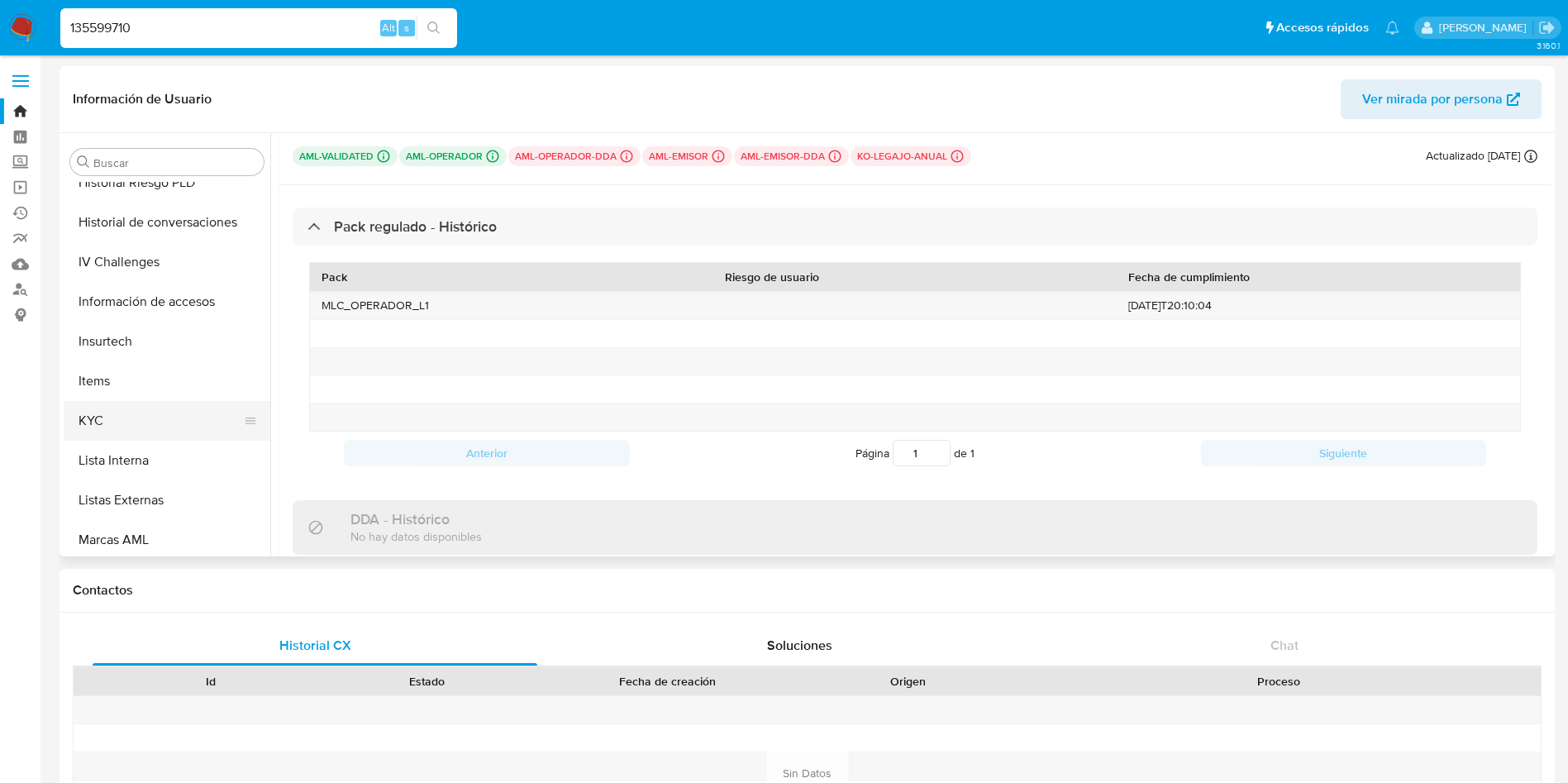
click at [138, 417] on button "KYC" at bounding box center [159, 420] width 193 height 40
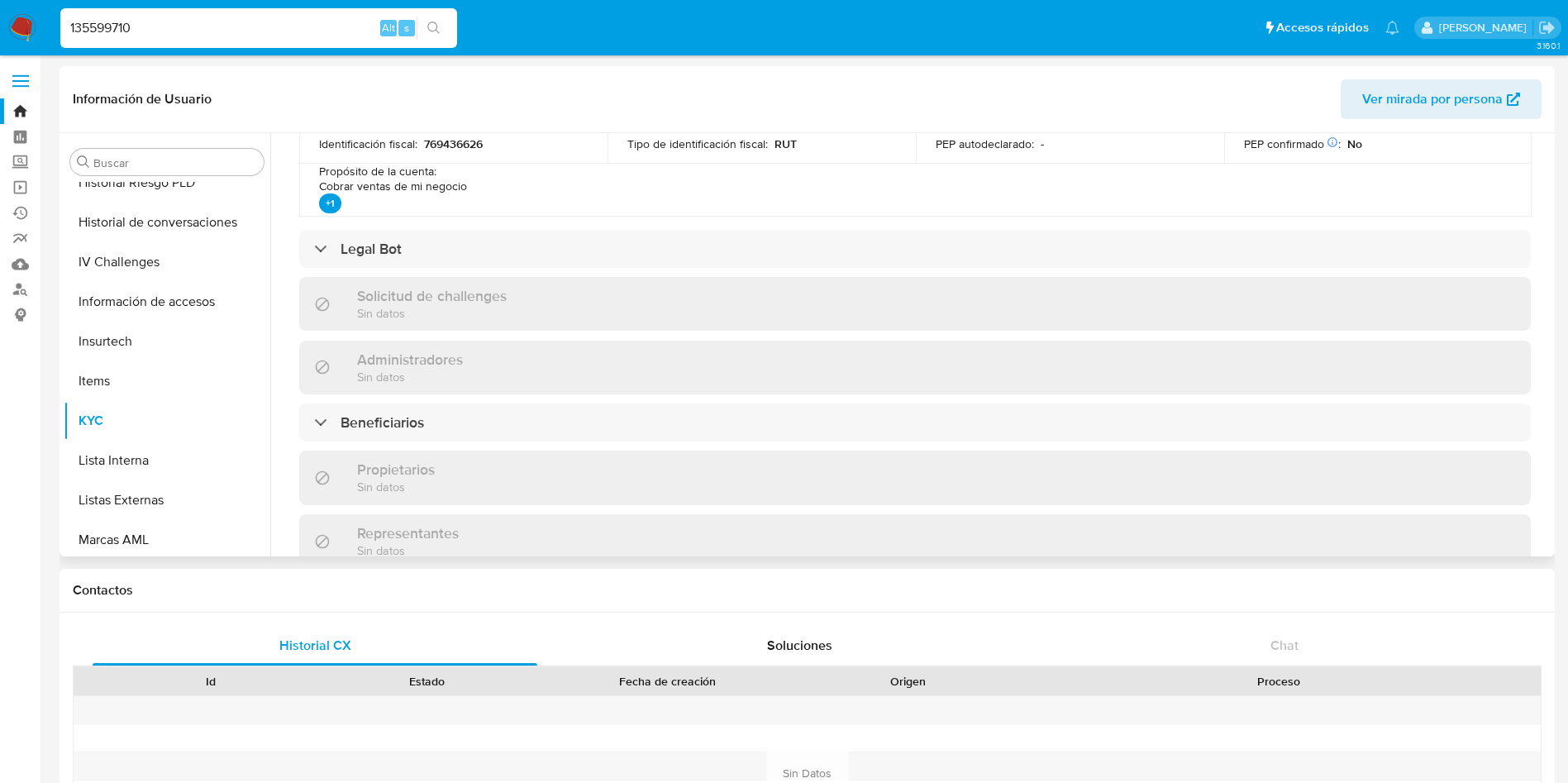
scroll to position [620, 0]
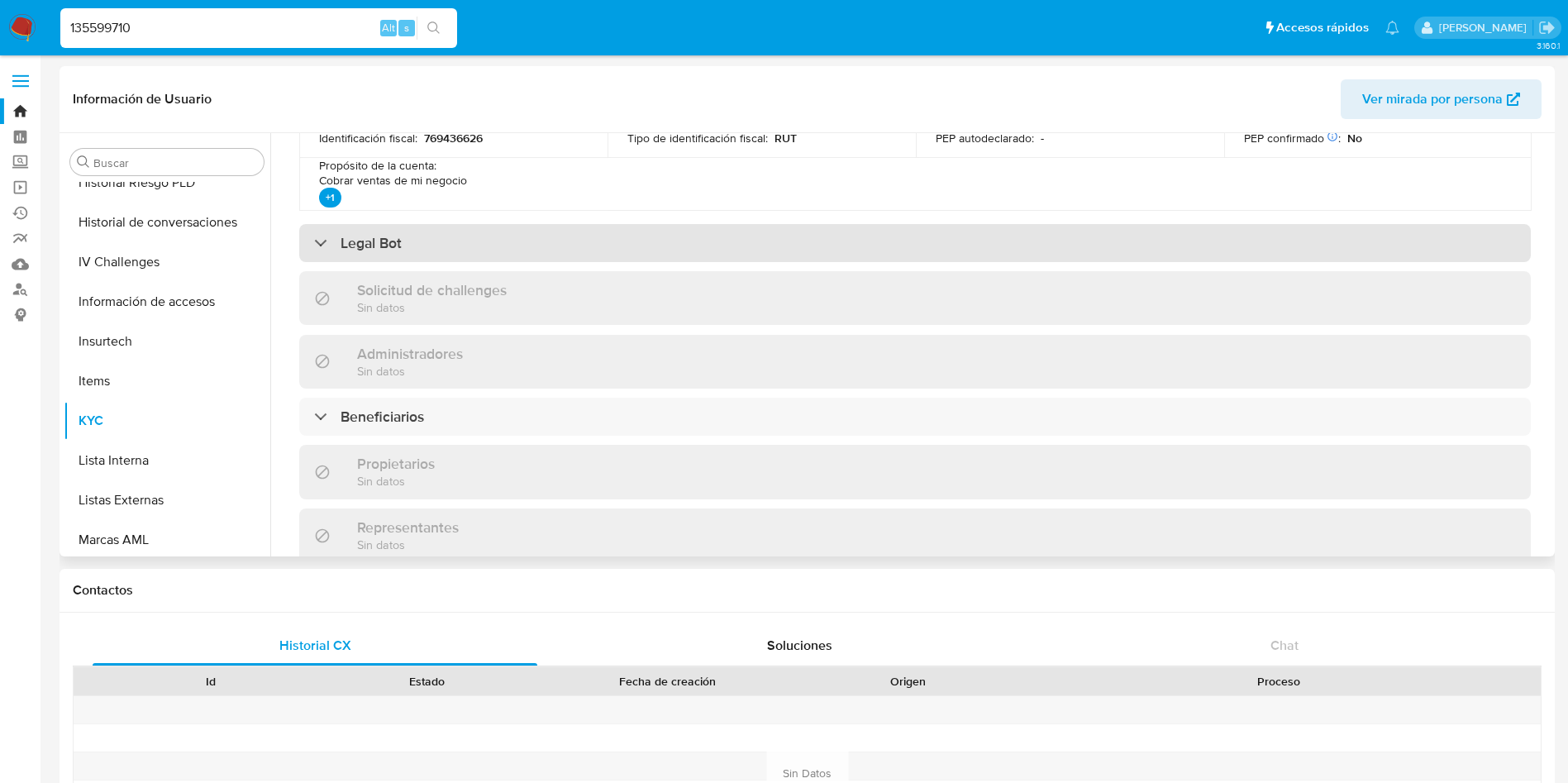
click at [776, 229] on div "Legal Bot" at bounding box center [915, 243] width 1231 height 38
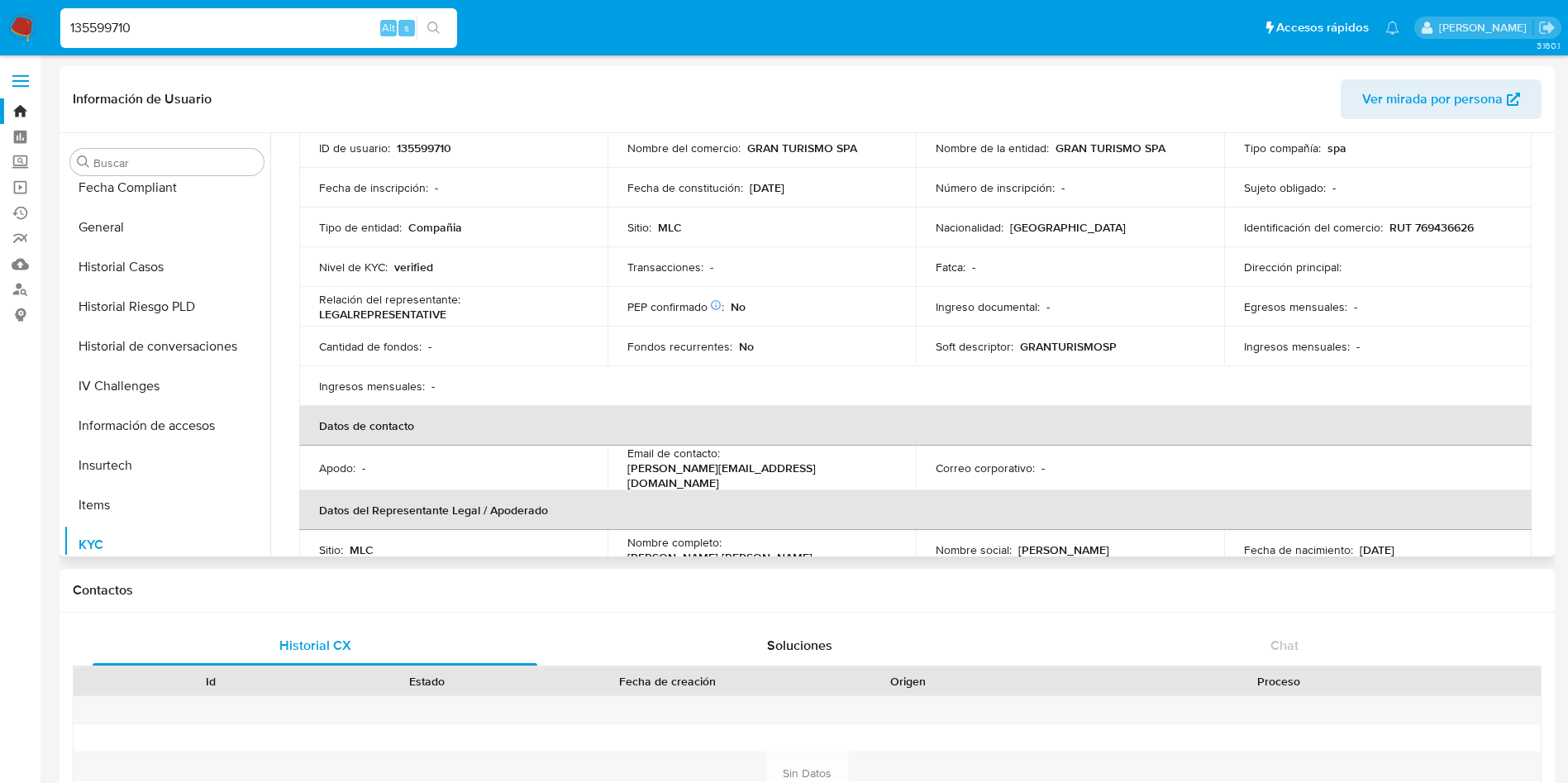
scroll to position [282, 0]
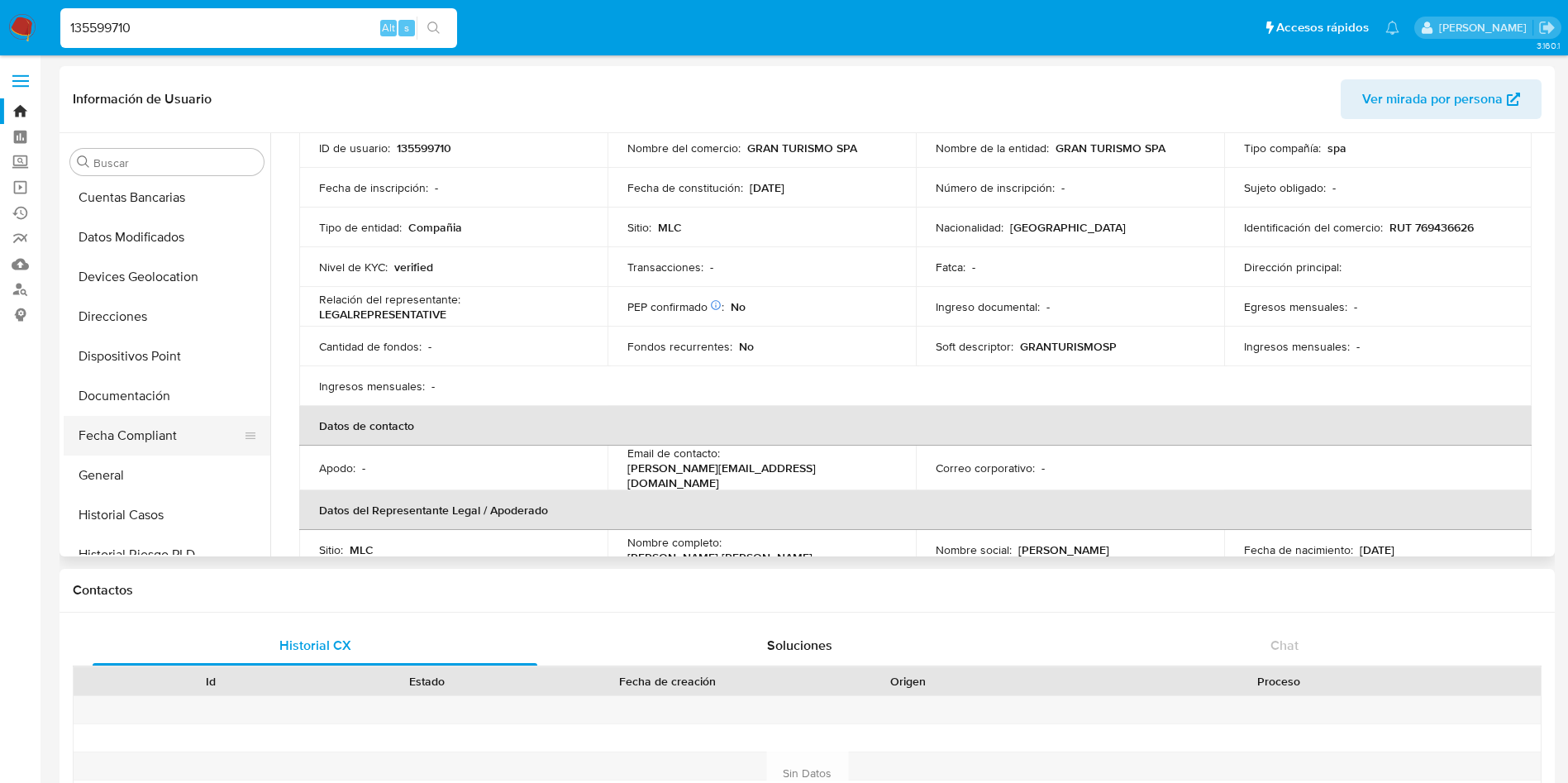
click at [157, 438] on button "Fecha Compliant" at bounding box center [159, 435] width 193 height 40
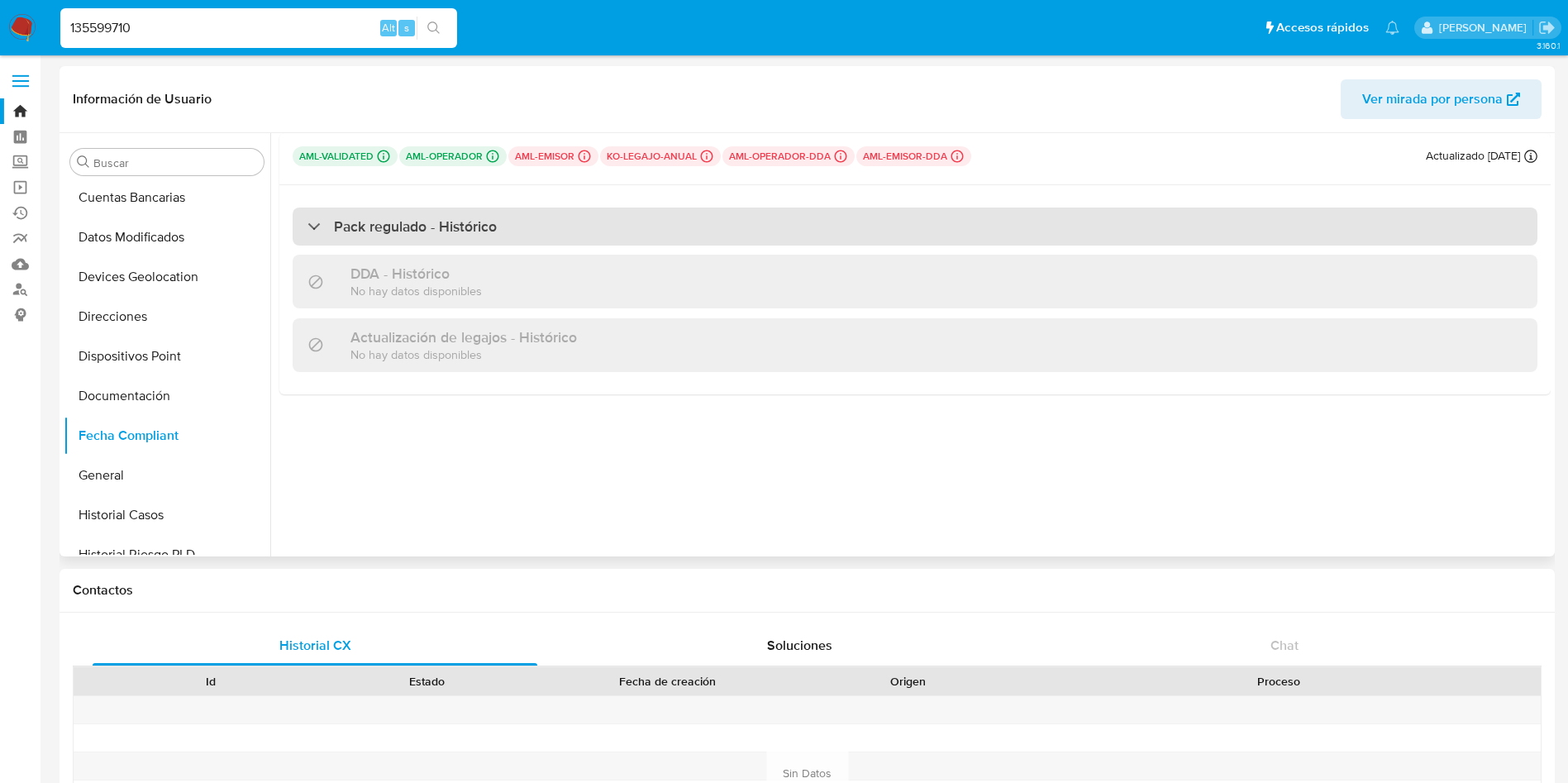
click at [485, 234] on h3 "Pack regulado - Histórico" at bounding box center [415, 227] width 163 height 19
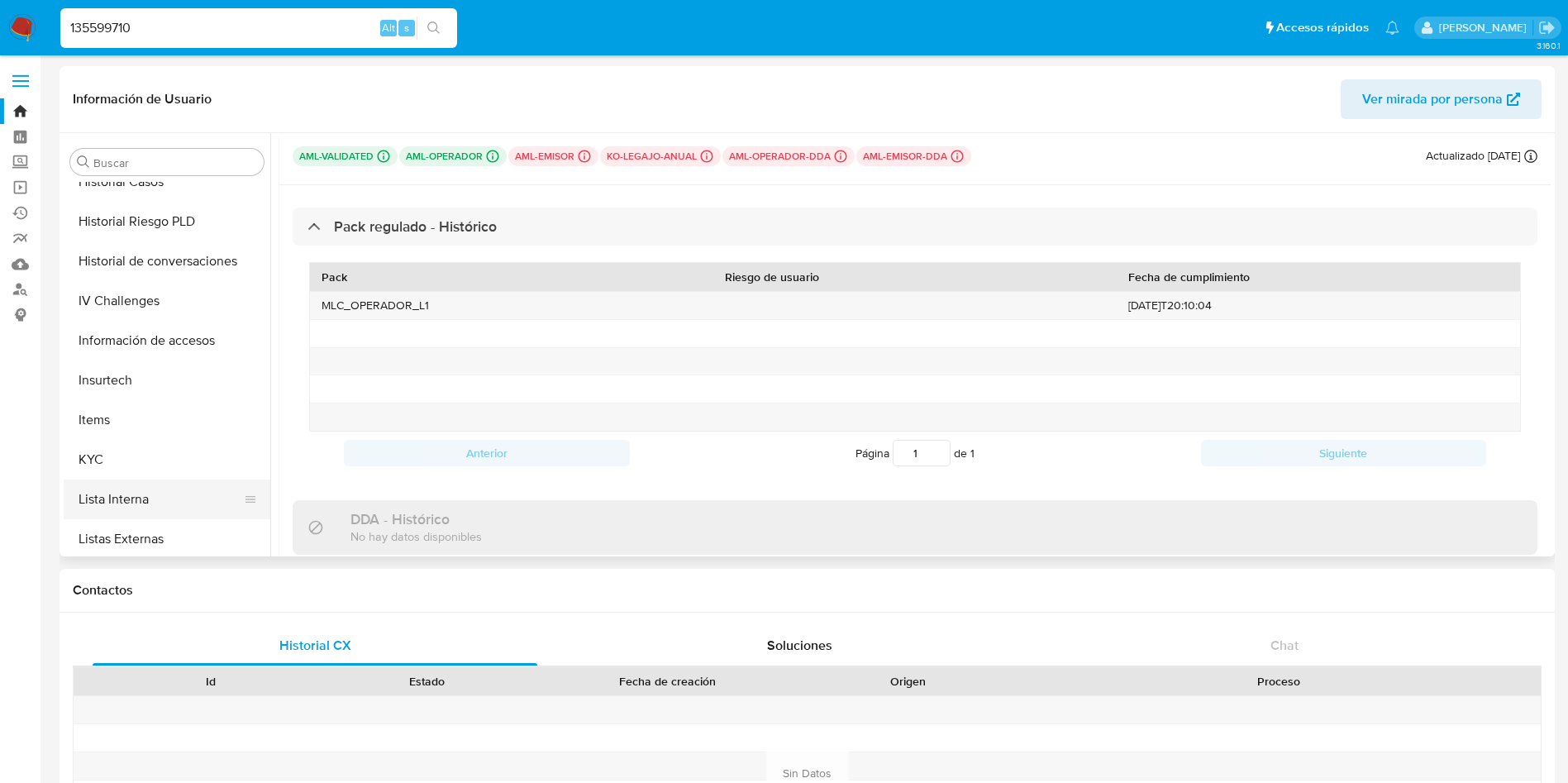
scroll to position [654, 0]
click at [126, 418] on button "KYC" at bounding box center [159, 420] width 193 height 40
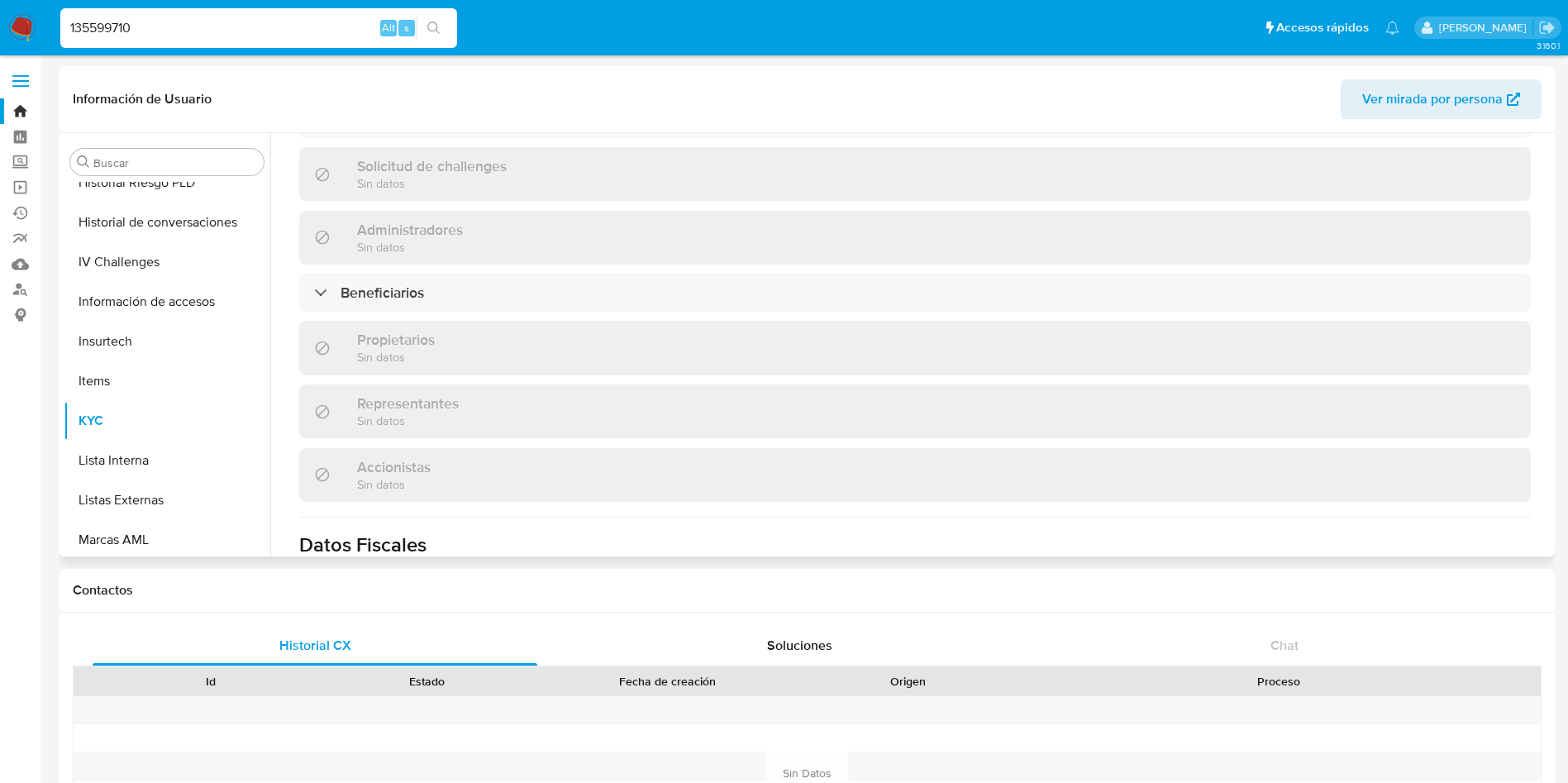
scroll to position [1083, 0]
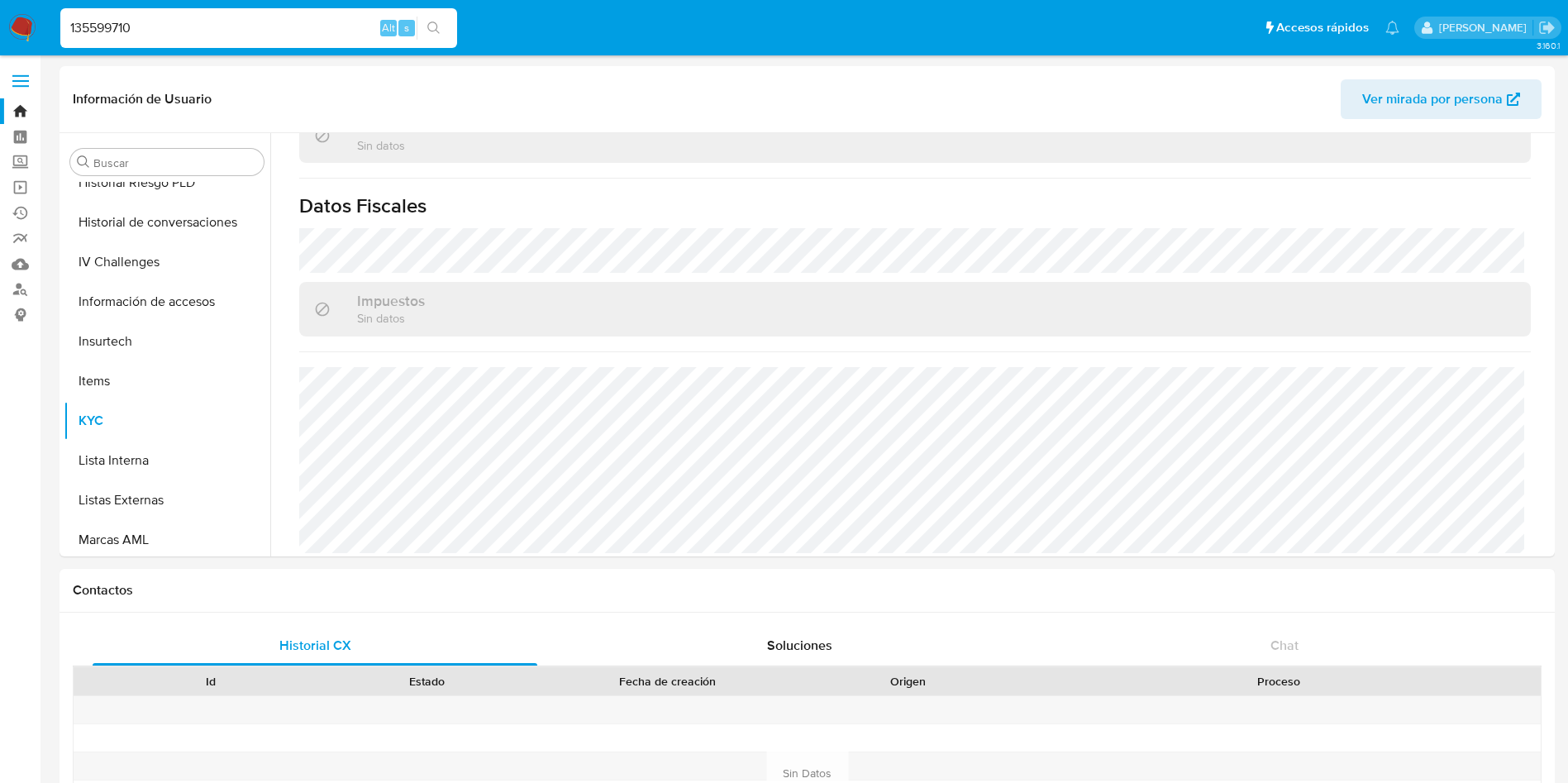
drag, startPoint x: 158, startPoint y: 24, endPoint x: 0, endPoint y: 116, distance: 182.8
paste input "2427326232"
type input "2427326232"
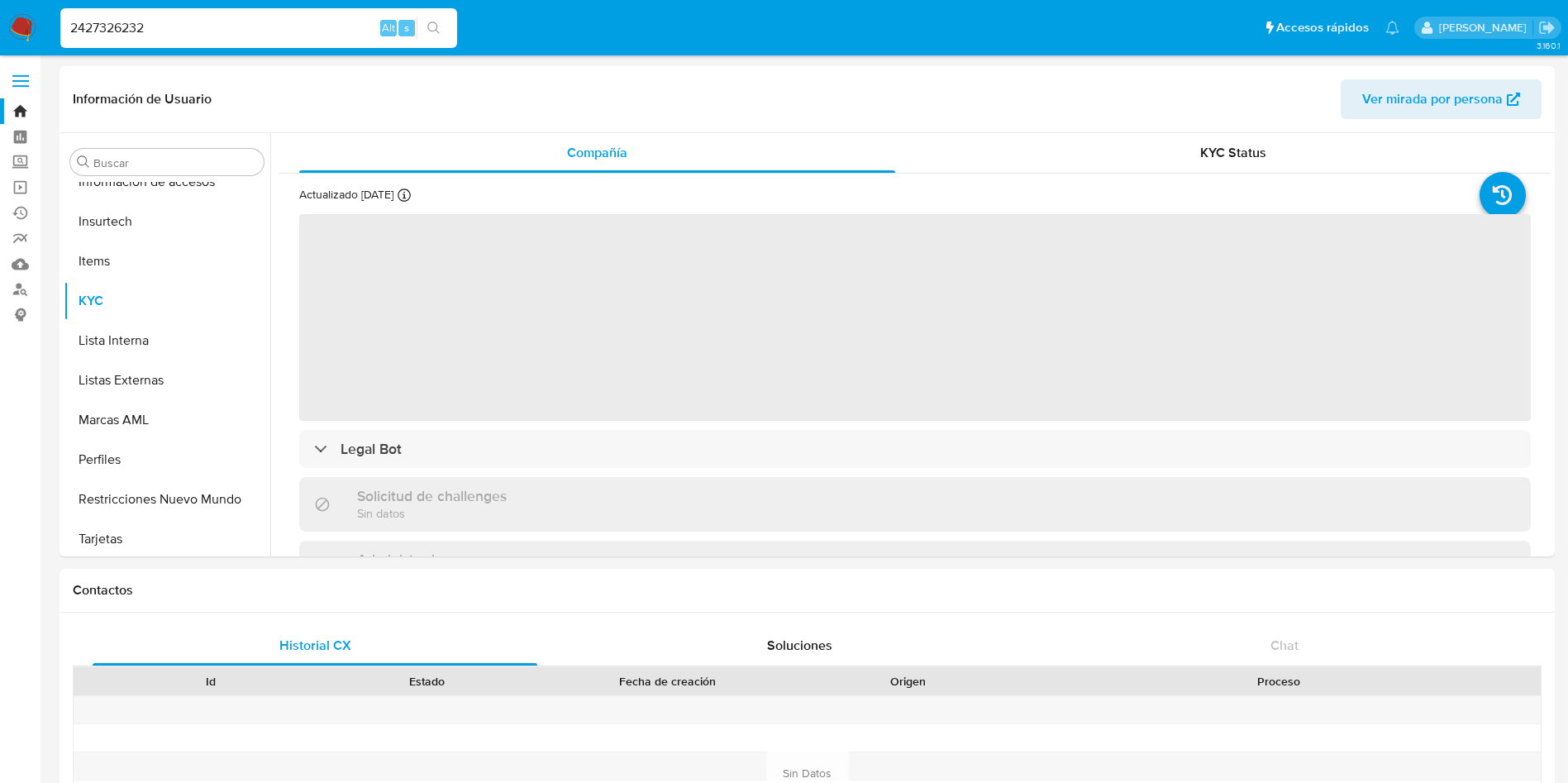
scroll to position [778, 0]
click at [1172, 148] on div "KYC Status" at bounding box center [1233, 153] width 596 height 40
select select "10"
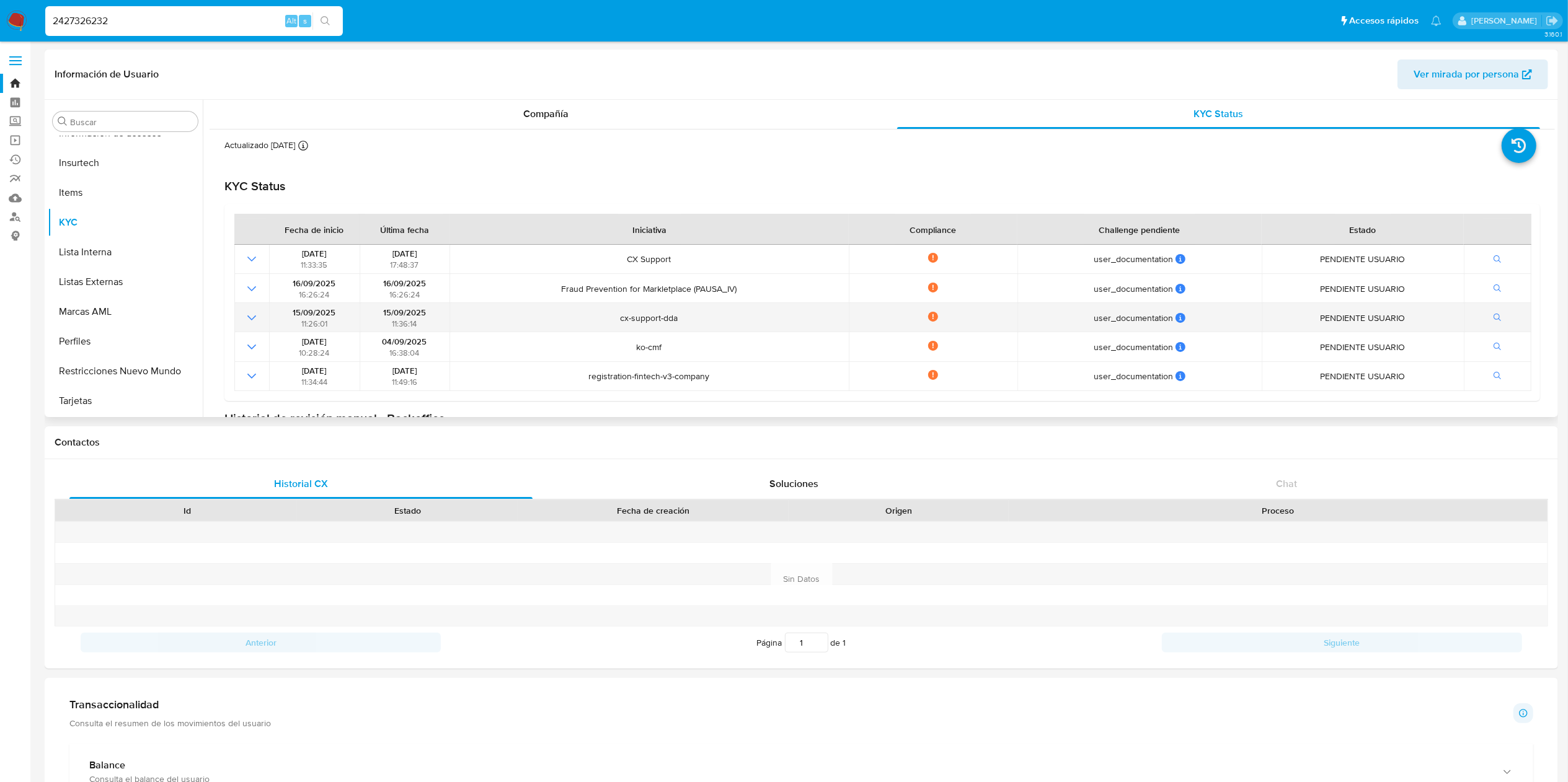
scroll to position [0, 0]
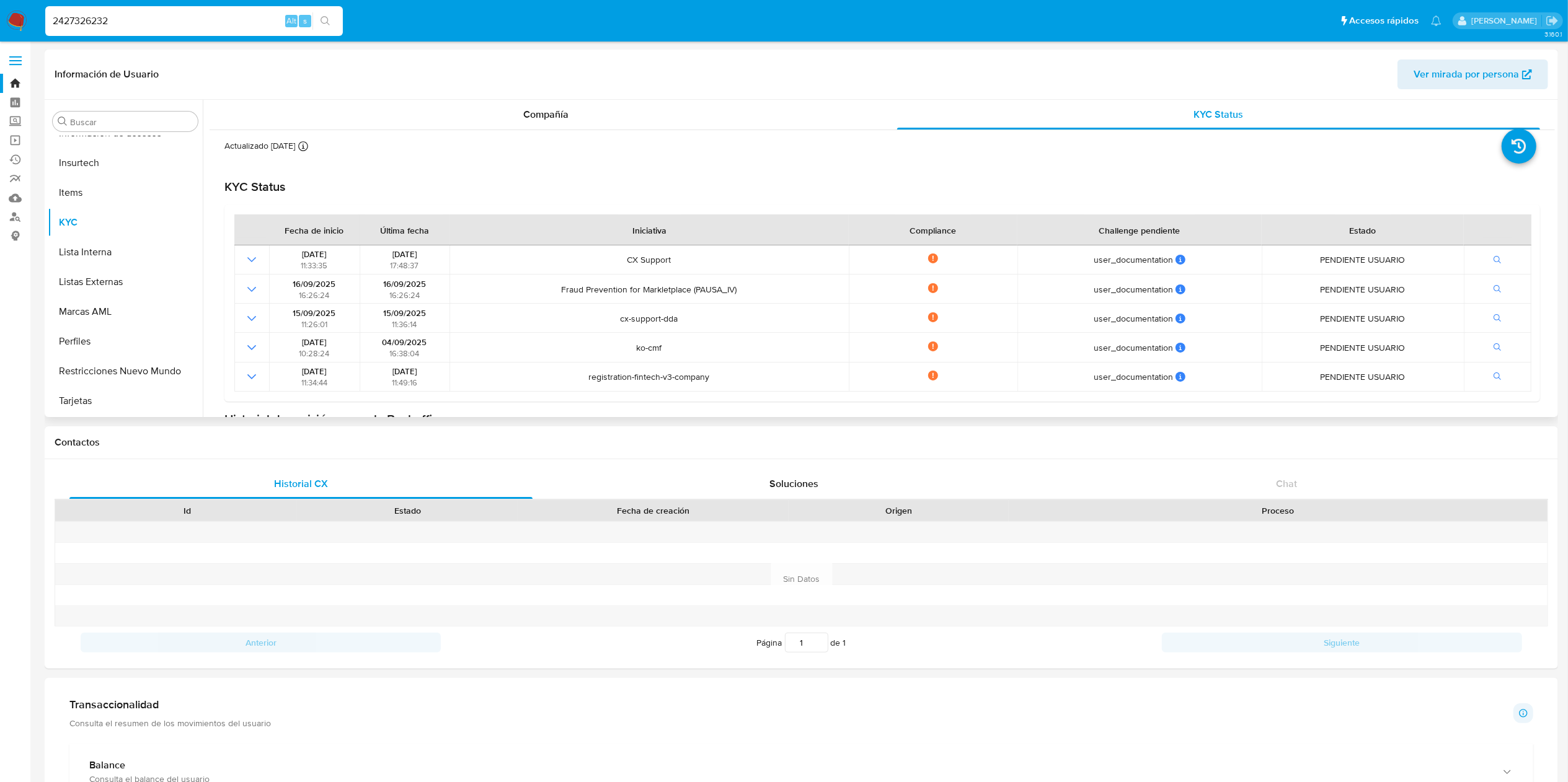
drag, startPoint x: 1550, startPoint y: 159, endPoint x: 1552, endPoint y: 183, distance: 24.1
click at [1322, 183] on div "Compañía KYC Status Actualizado [DATE] Creado: [DATE] 11:34:43 Actualizado: [DA…" at bounding box center [879, 259] width 1352 height 317
drag, startPoint x: 1550, startPoint y: 156, endPoint x: 1556, endPoint y: 182, distance: 26.7
click at [1322, 182] on div "Buscar Anticipos de dinero Aprobadores Aprobados Archivos adjuntos CBT Cruces y…" at bounding box center [801, 259] width 1514 height 317
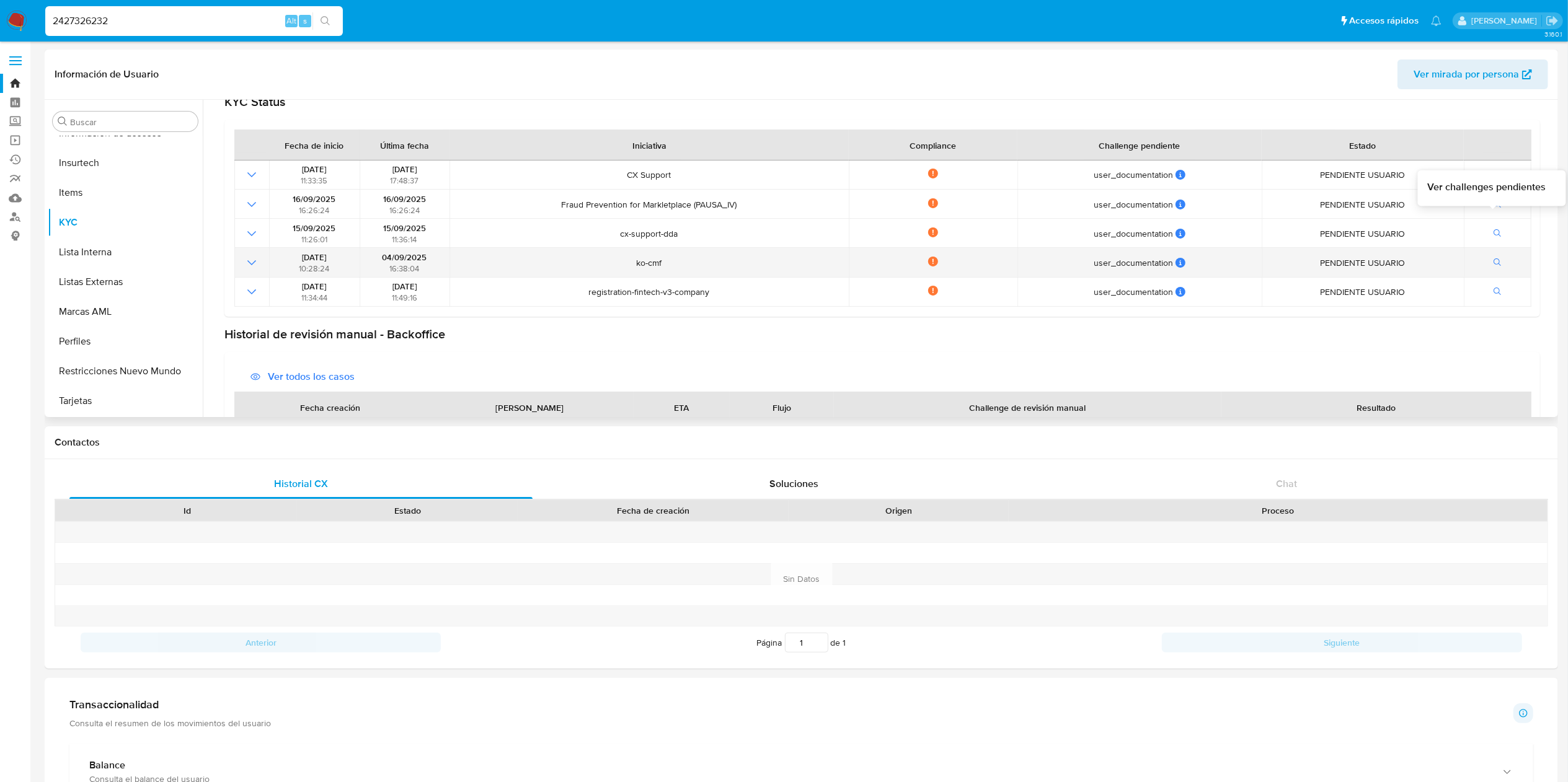
scroll to position [124, 0]
